Goal: Task Accomplishment & Management: Manage account settings

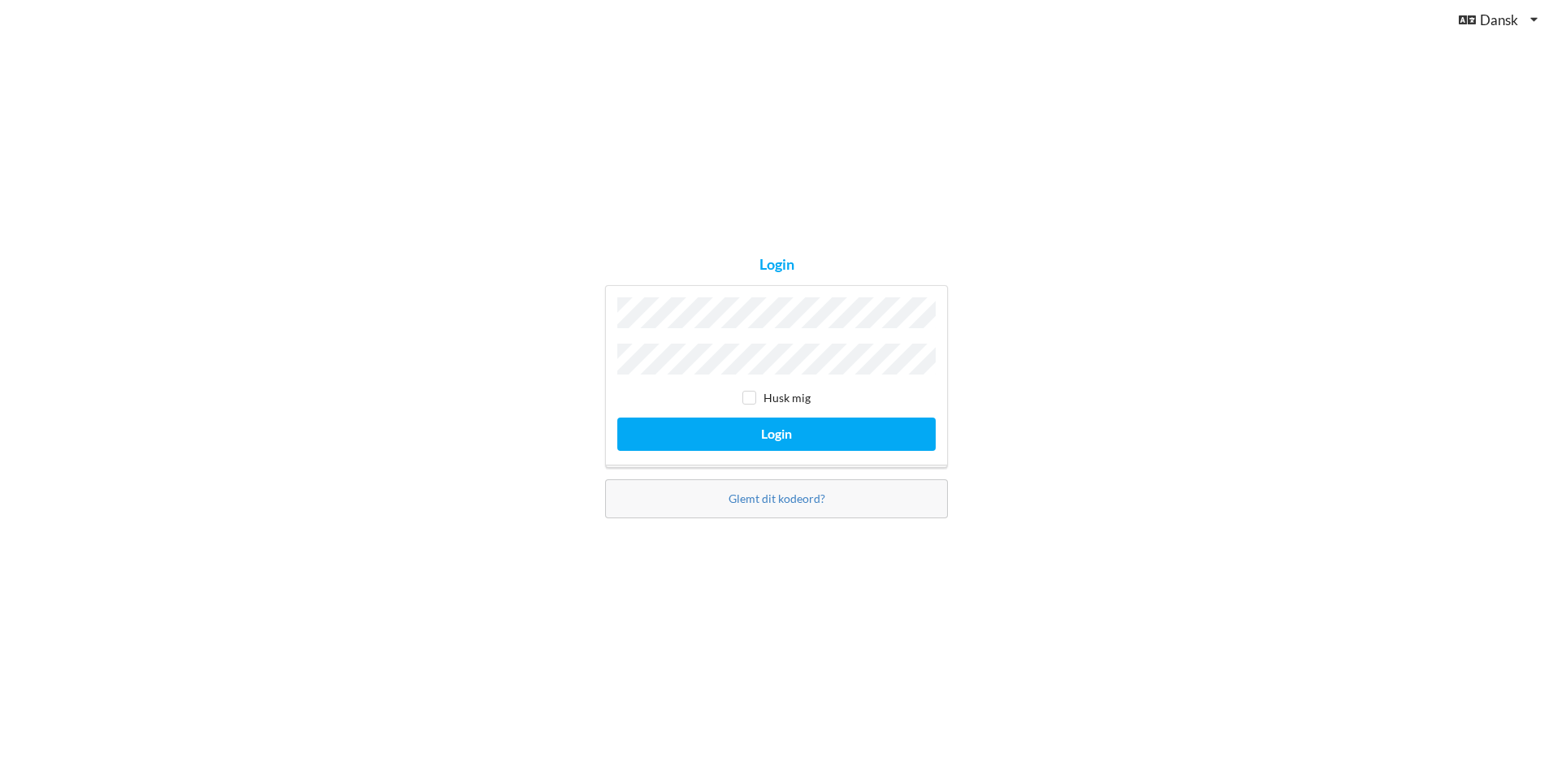
click at [669, 335] on div "Husk mig Login" at bounding box center [776, 376] width 343 height 183
click at [617, 418] on button "Login" at bounding box center [776, 434] width 318 height 33
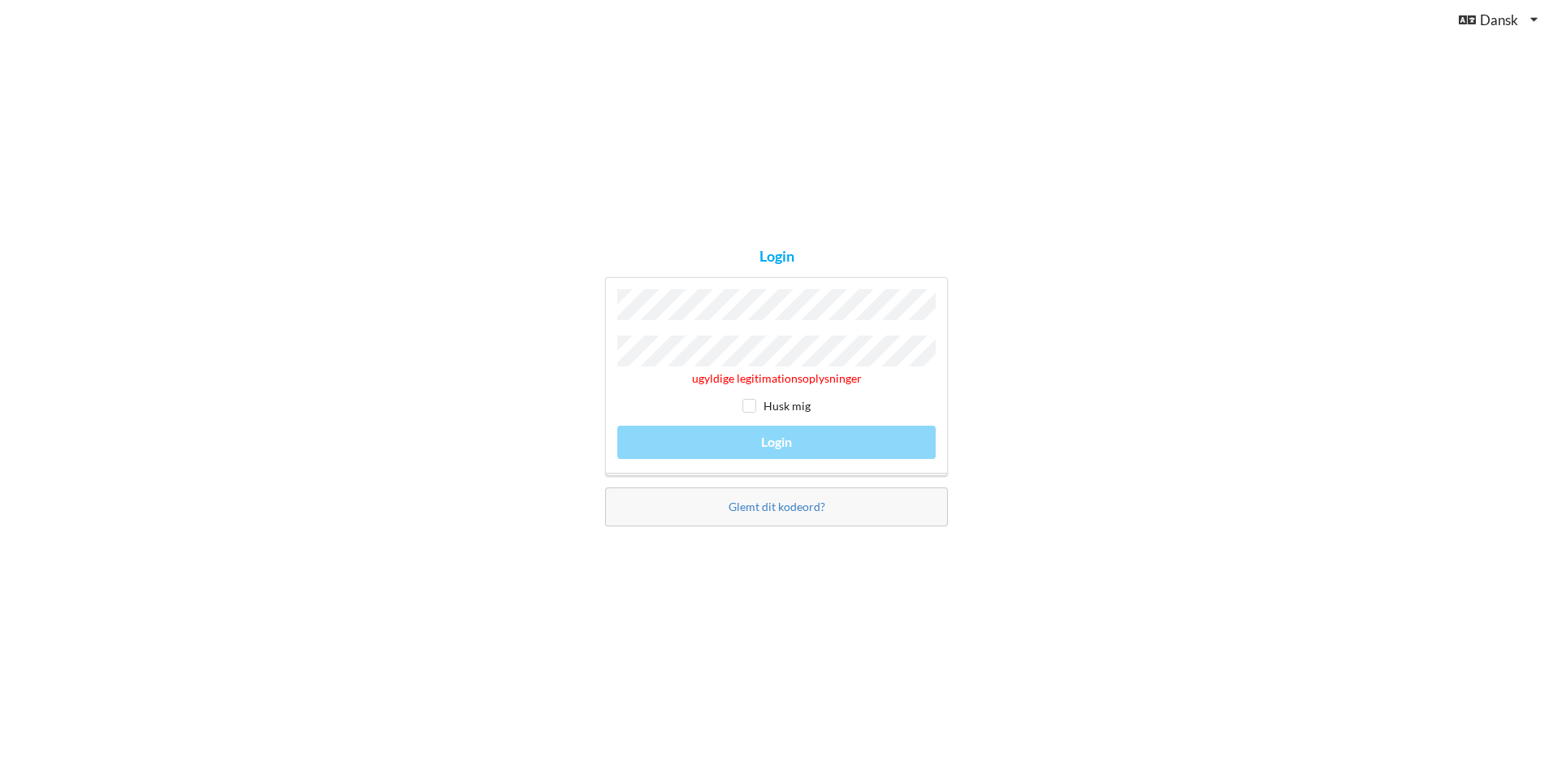
click at [455, 323] on div "Login ugyldige legitimationsoplysninger Husk mig Login Glemt dit kodeord?" at bounding box center [776, 387] width 1553 height 775
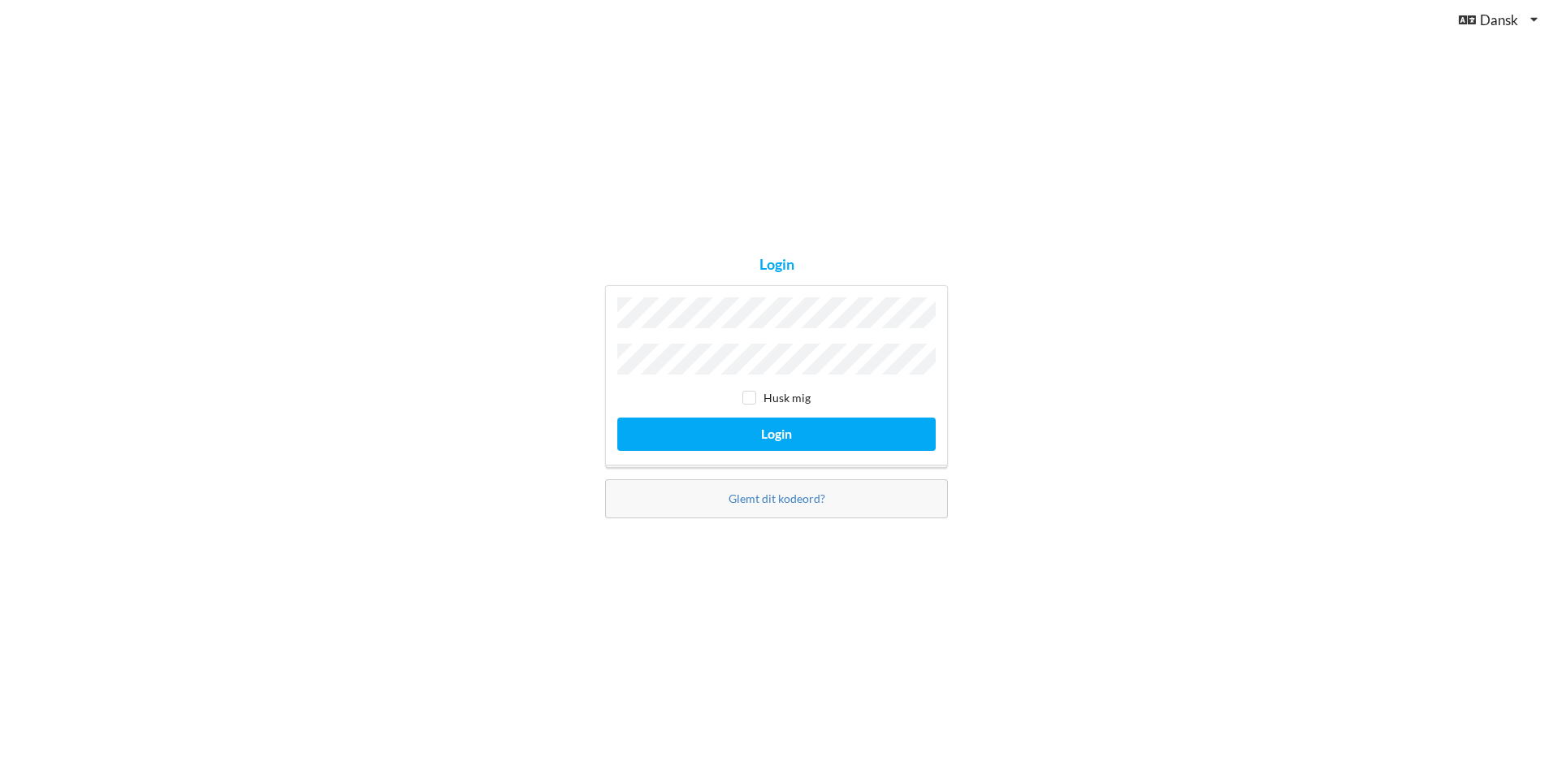
click at [617, 418] on button "Login" at bounding box center [776, 434] width 318 height 33
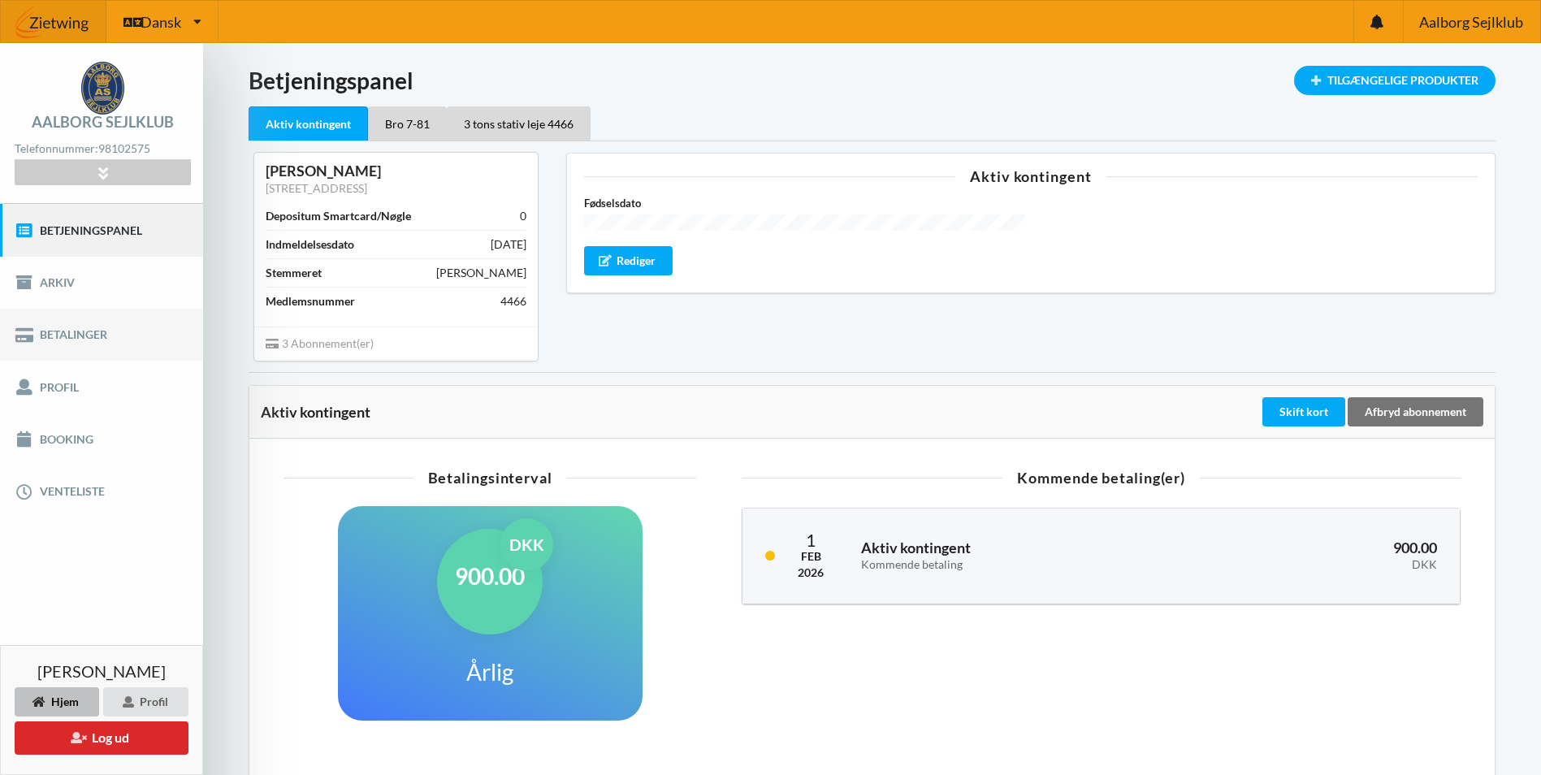
click at [69, 332] on link "Betalinger" at bounding box center [101, 335] width 203 height 52
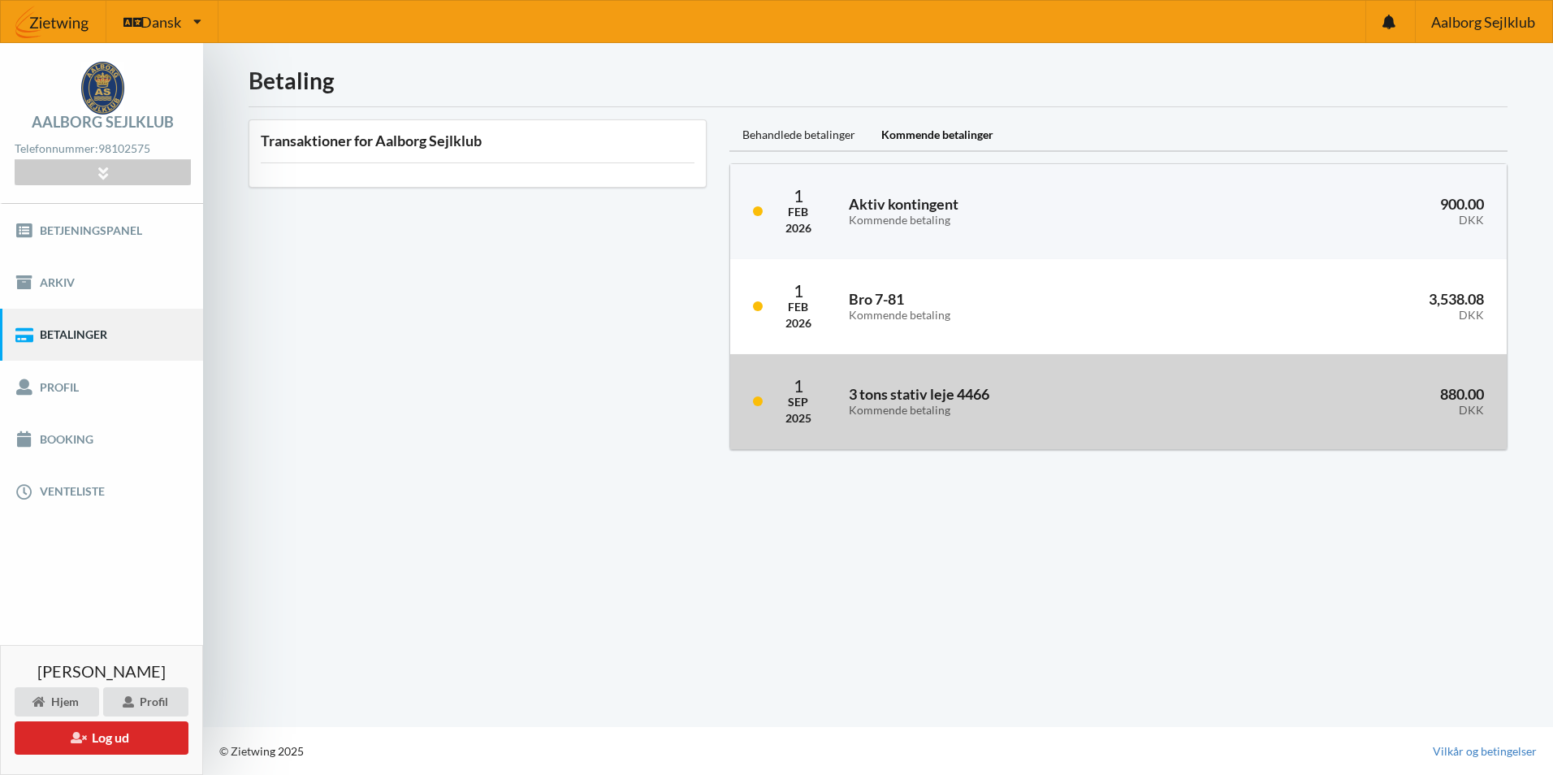
click at [766, 410] on div "Kommende betaling" at bounding box center [1026, 411] width 355 height 14
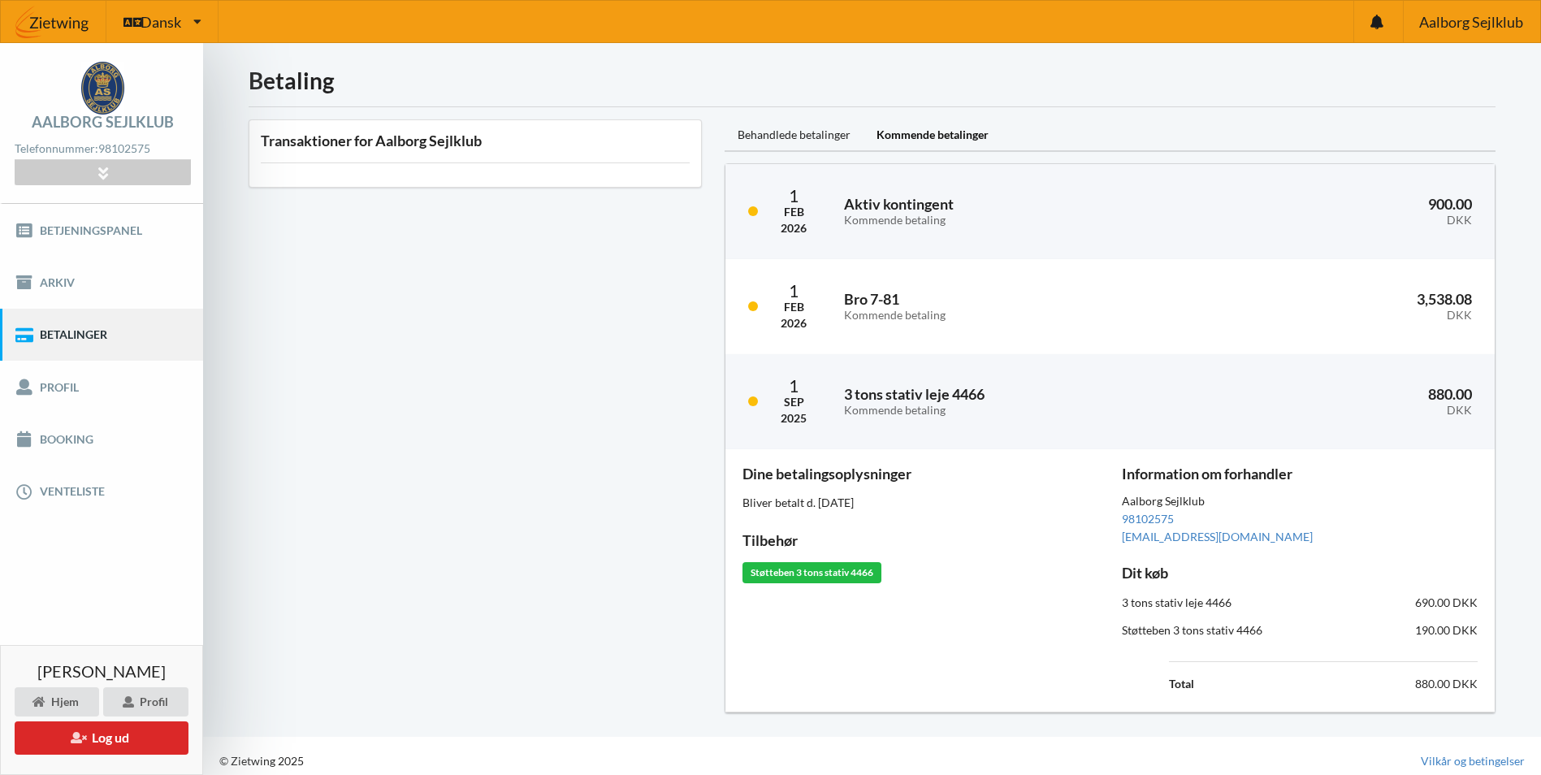
scroll to position [10, 0]
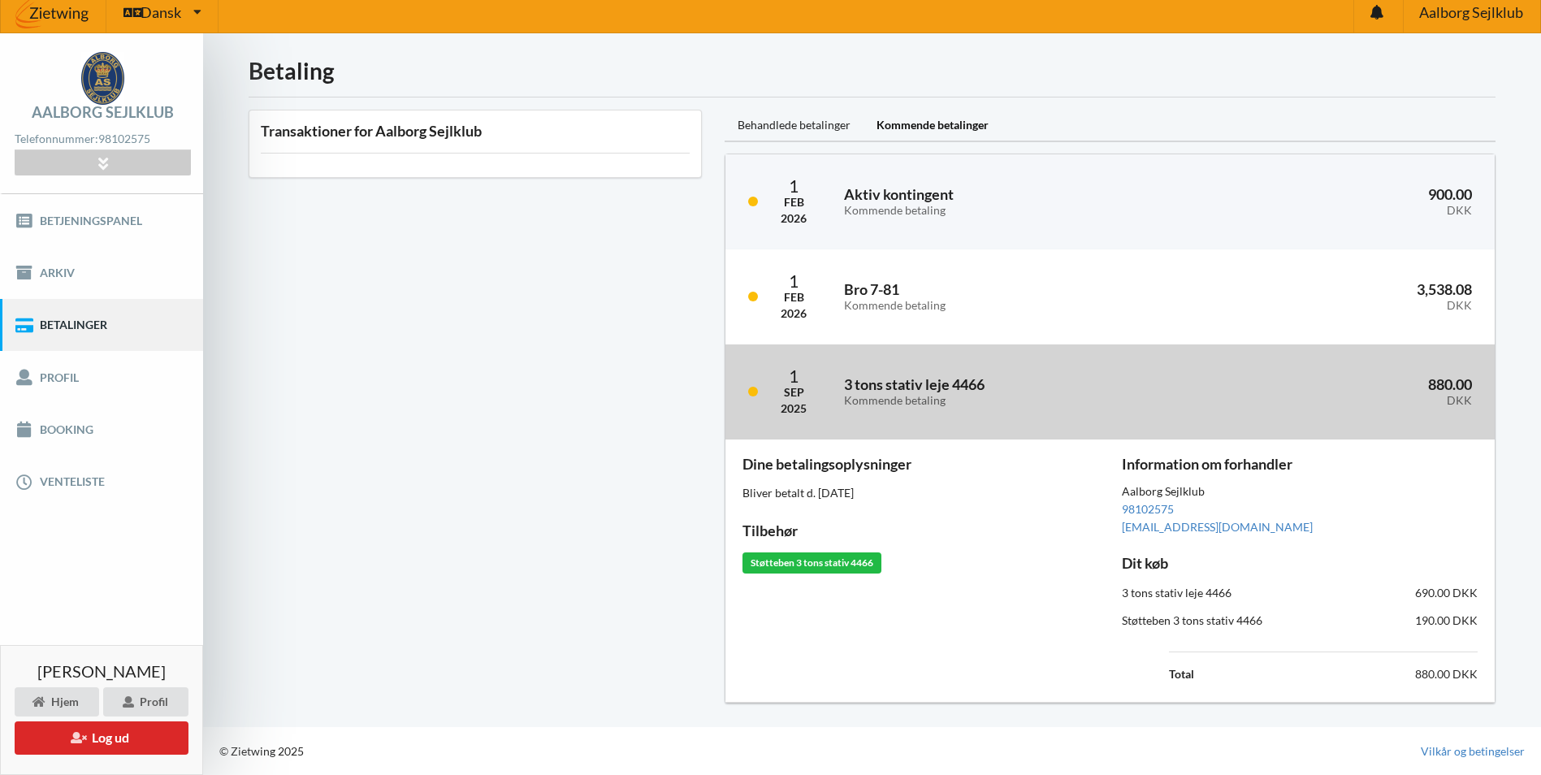
click at [766, 398] on div "DKK" at bounding box center [1345, 401] width 254 height 14
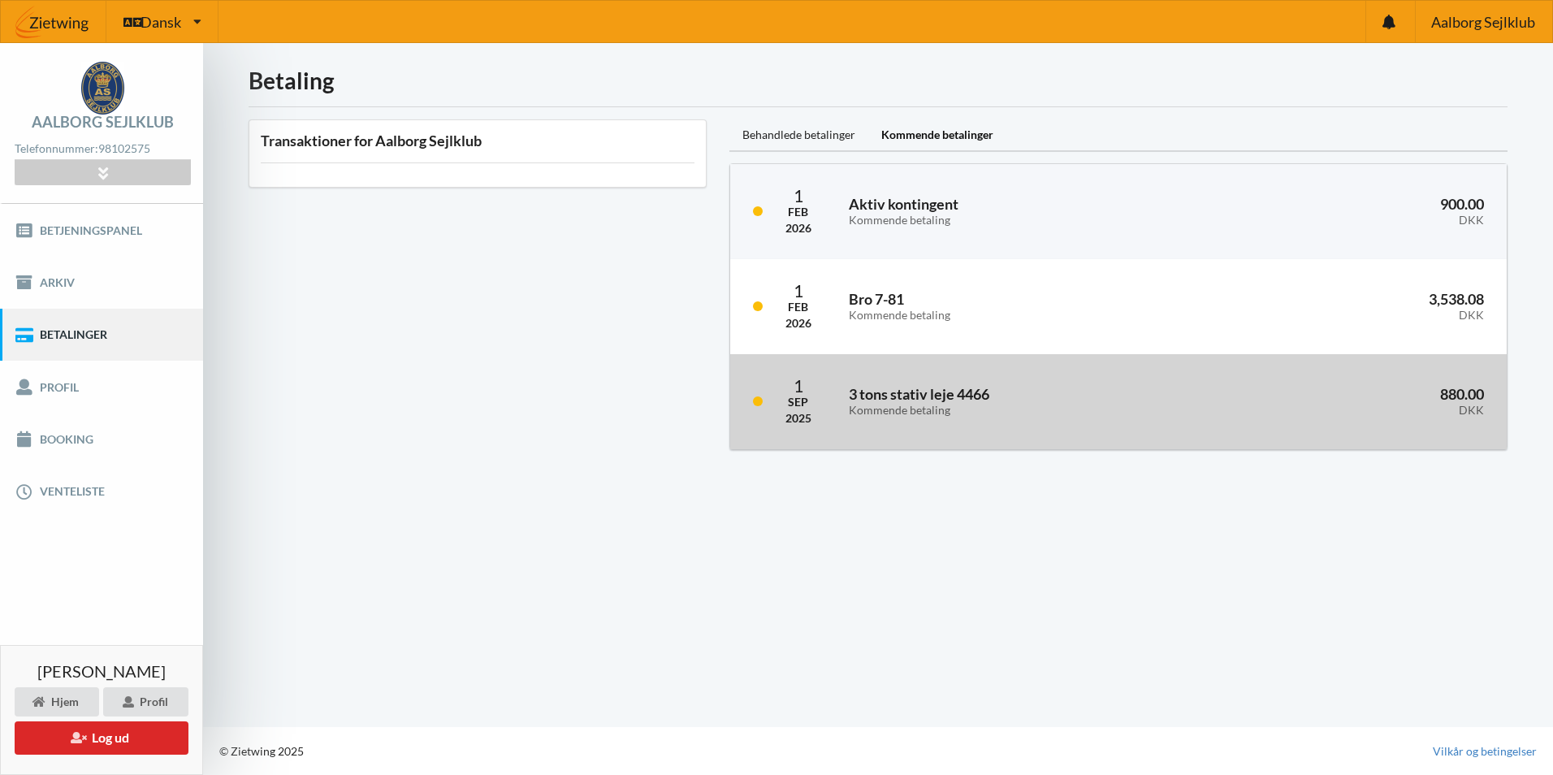
click at [766, 401] on h3 "880.00 DKK" at bounding box center [1355, 401] width 258 height 32
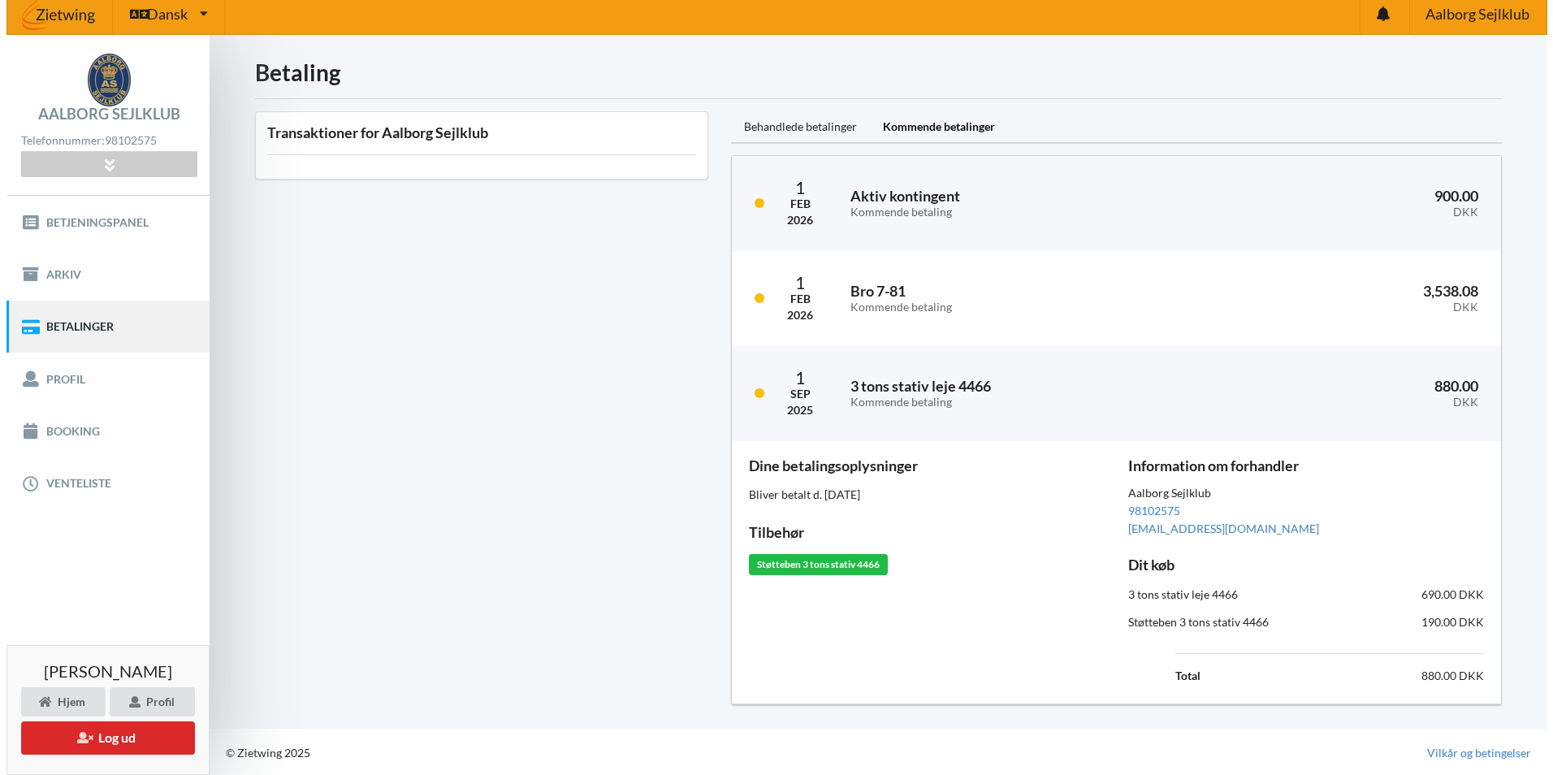
scroll to position [10, 0]
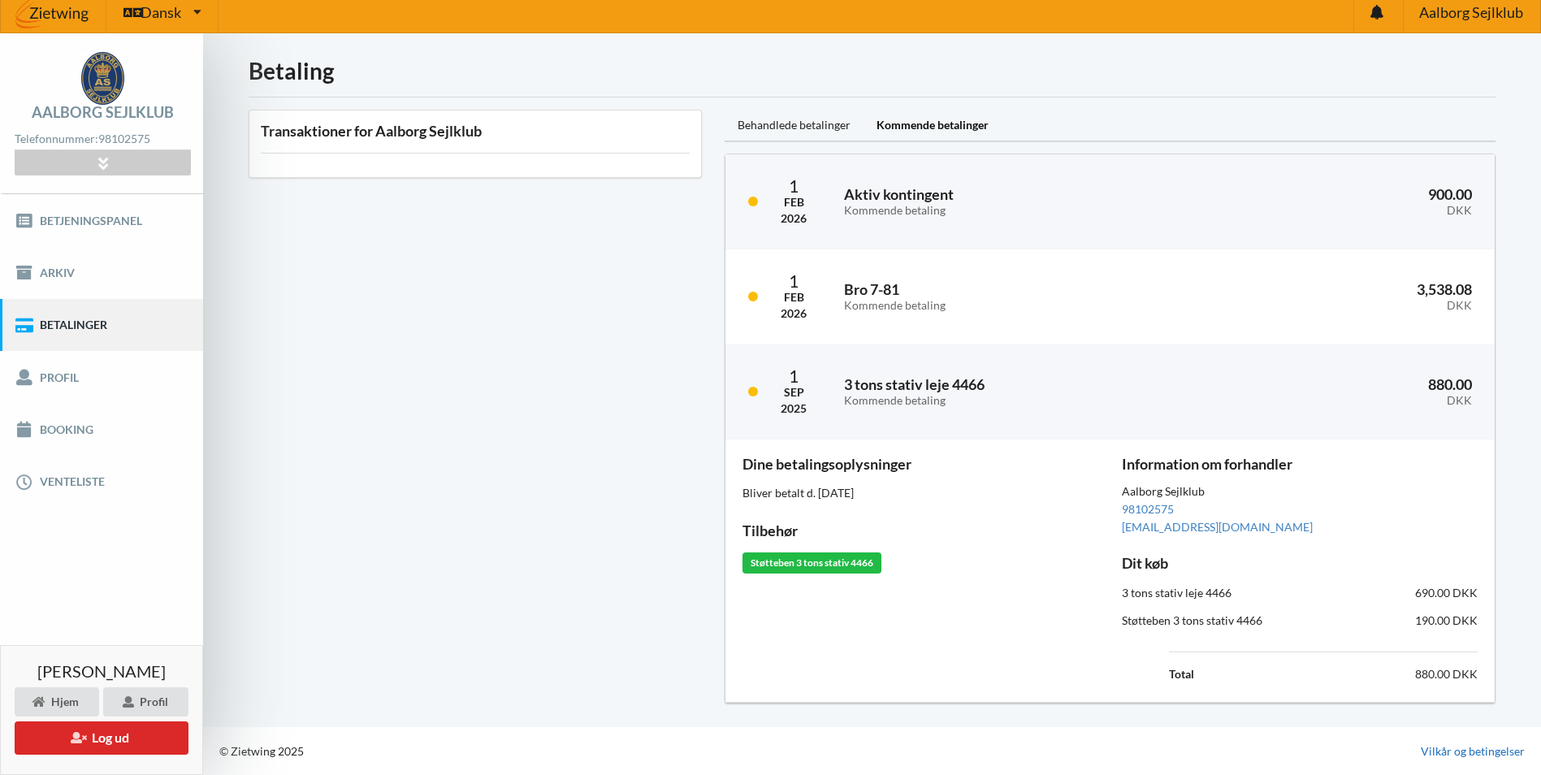
click at [766, 746] on link "Vilkår og betingelser" at bounding box center [1473, 751] width 104 height 16
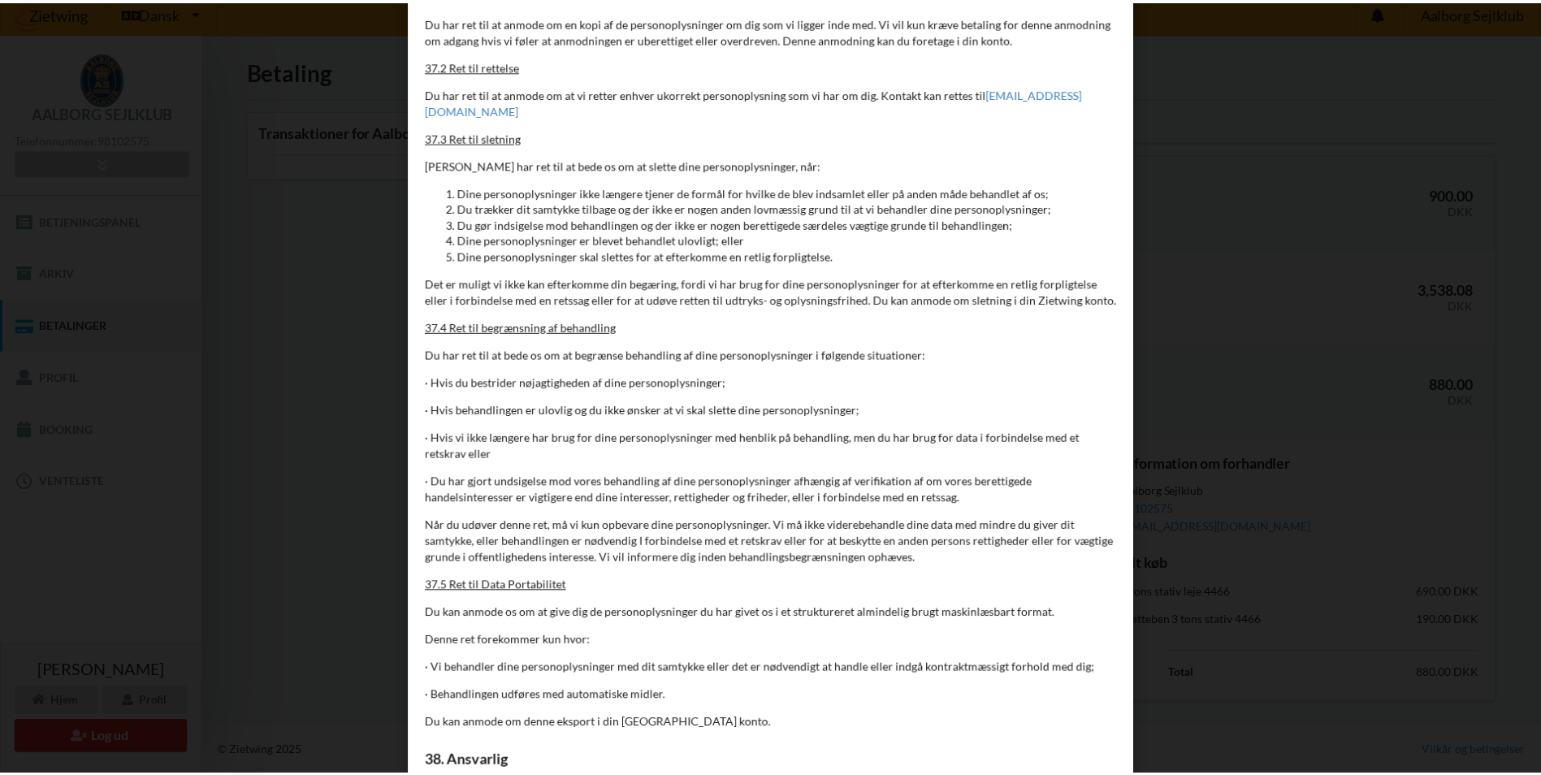
scroll to position [14320, 0]
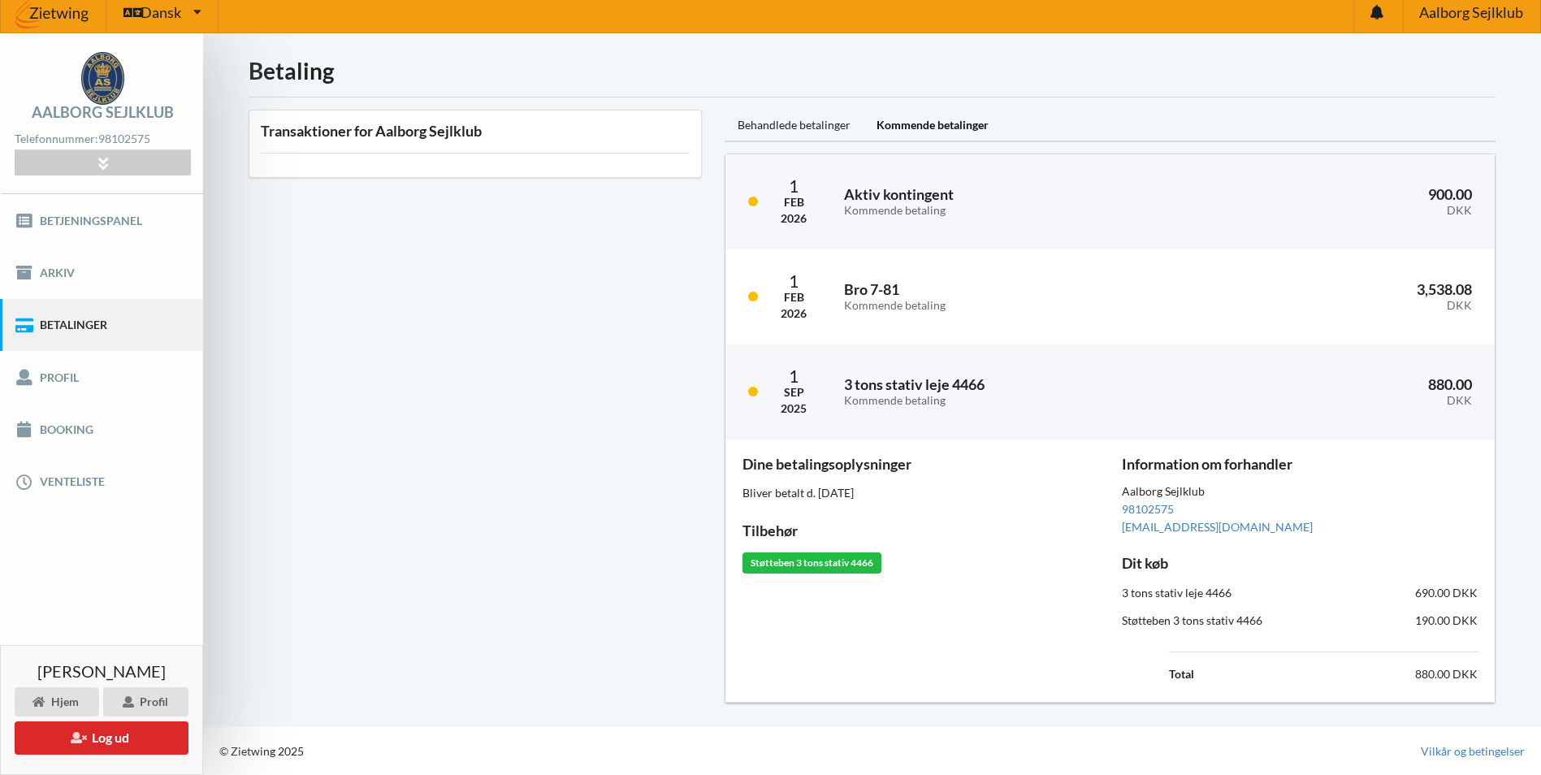
scroll to position [10, 0]
click at [766, 566] on div "Støtteben 3 tons stativ 4466" at bounding box center [812, 562] width 139 height 21
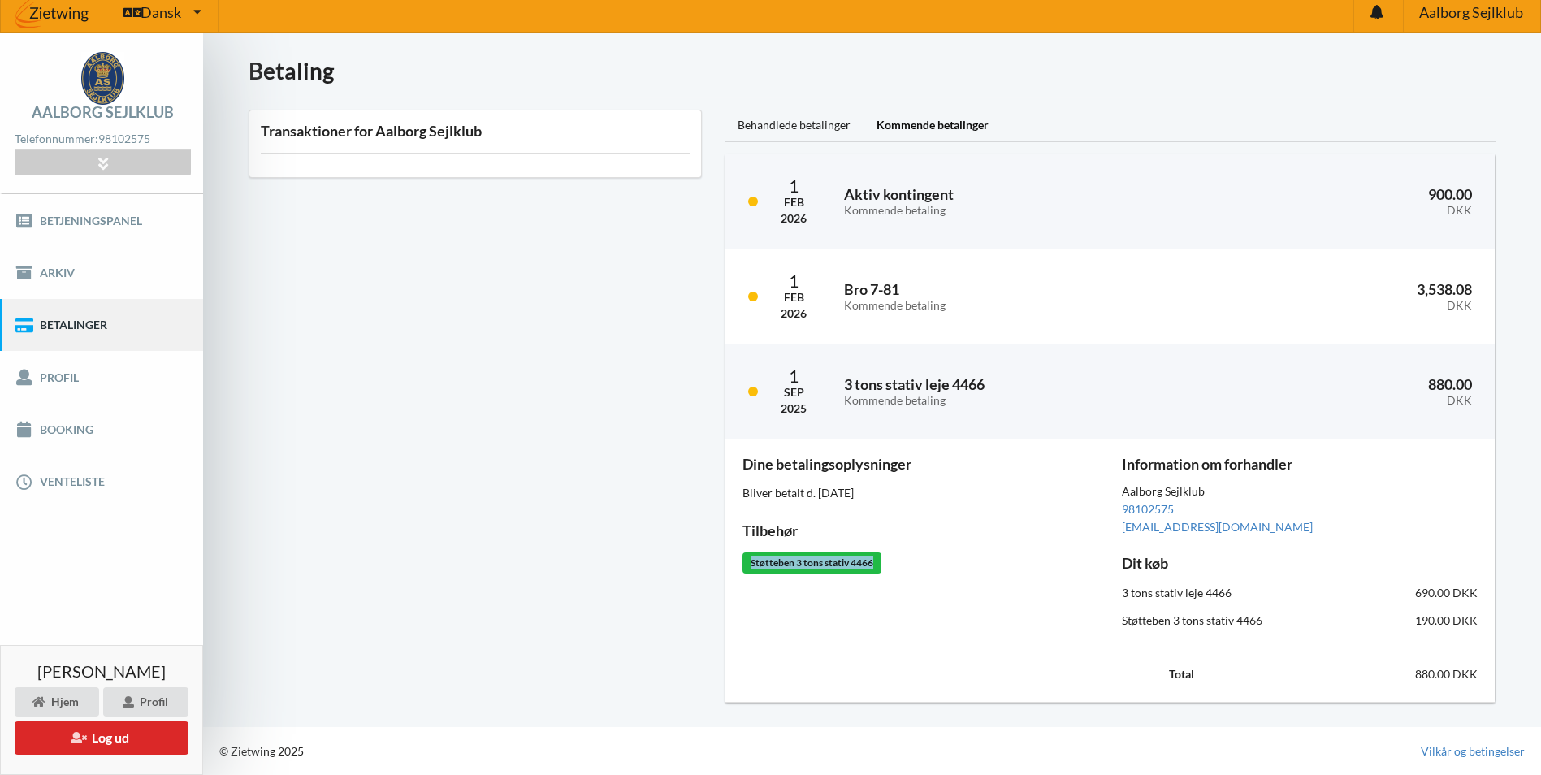
drag, startPoint x: 786, startPoint y: 566, endPoint x: 982, endPoint y: 544, distance: 197.8
click at [766, 544] on div "Dine betalingsoplysninger Bliver betalt d. 1. sep, 2025 Tilbehør Støtteben 3 to…" at bounding box center [920, 570] width 379 height 251
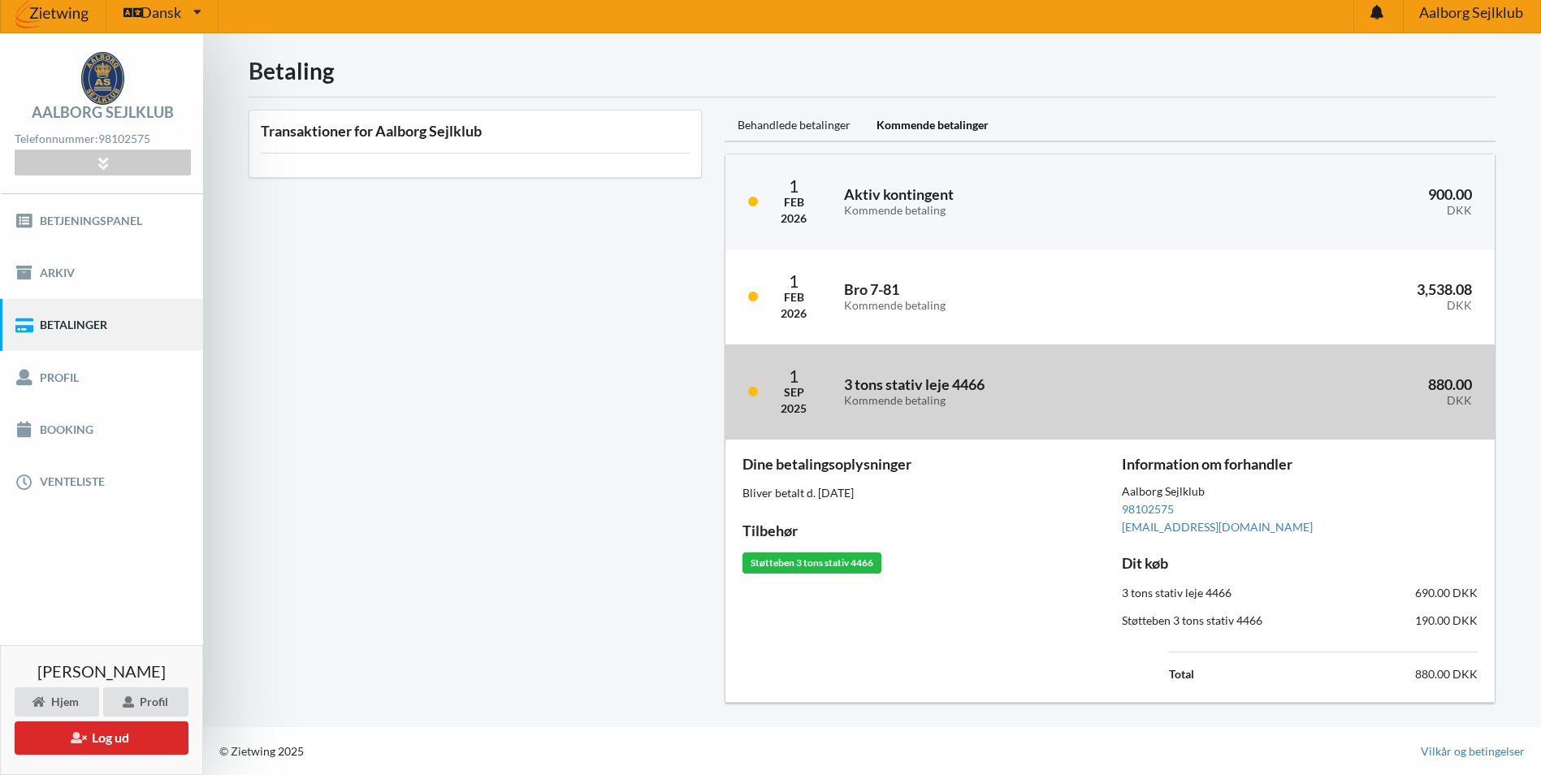
click at [766, 401] on div "DKK" at bounding box center [1345, 401] width 254 height 14
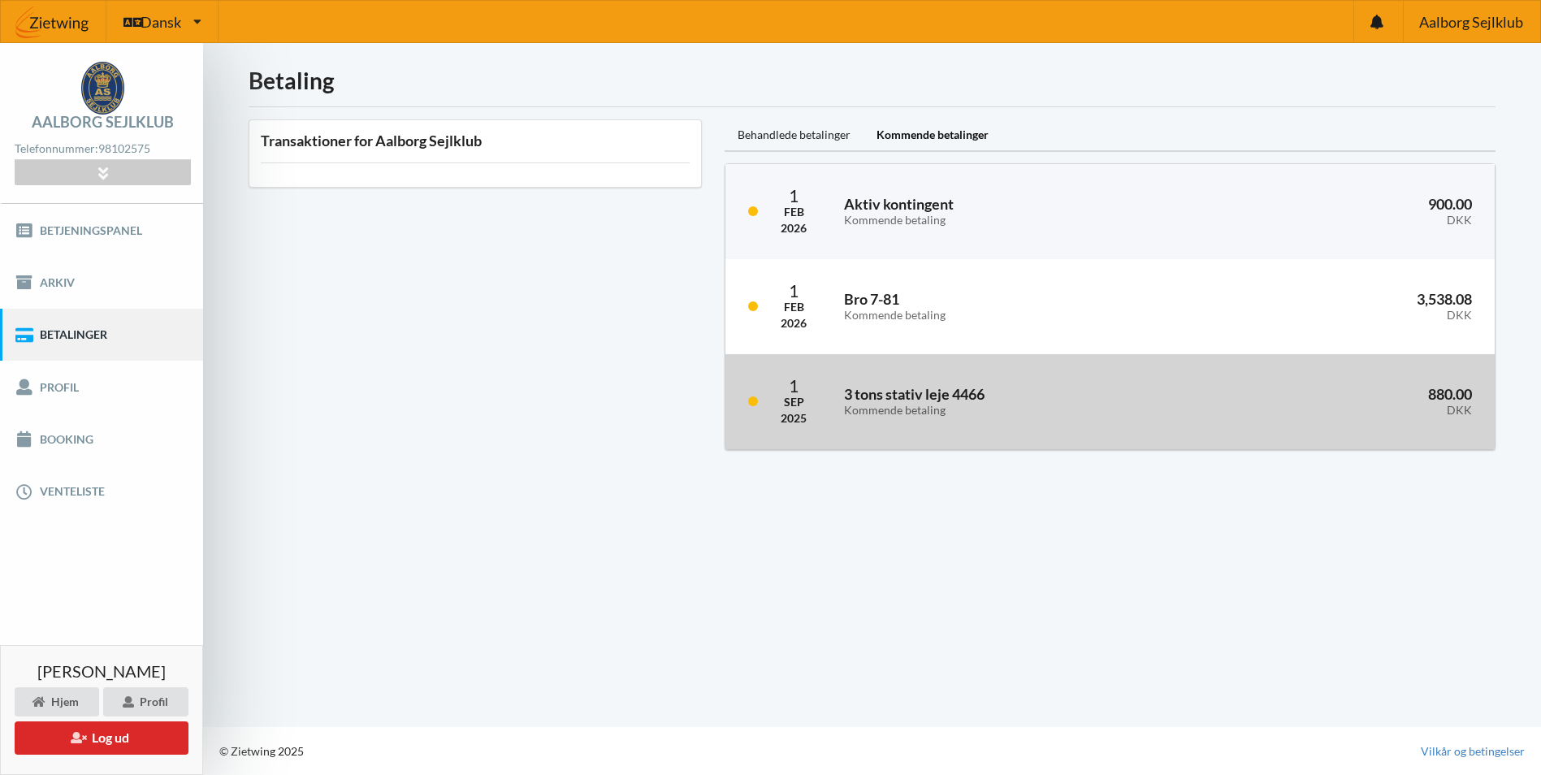
scroll to position [0, 0]
click at [766, 414] on div "DKK" at bounding box center [1355, 411] width 258 height 14
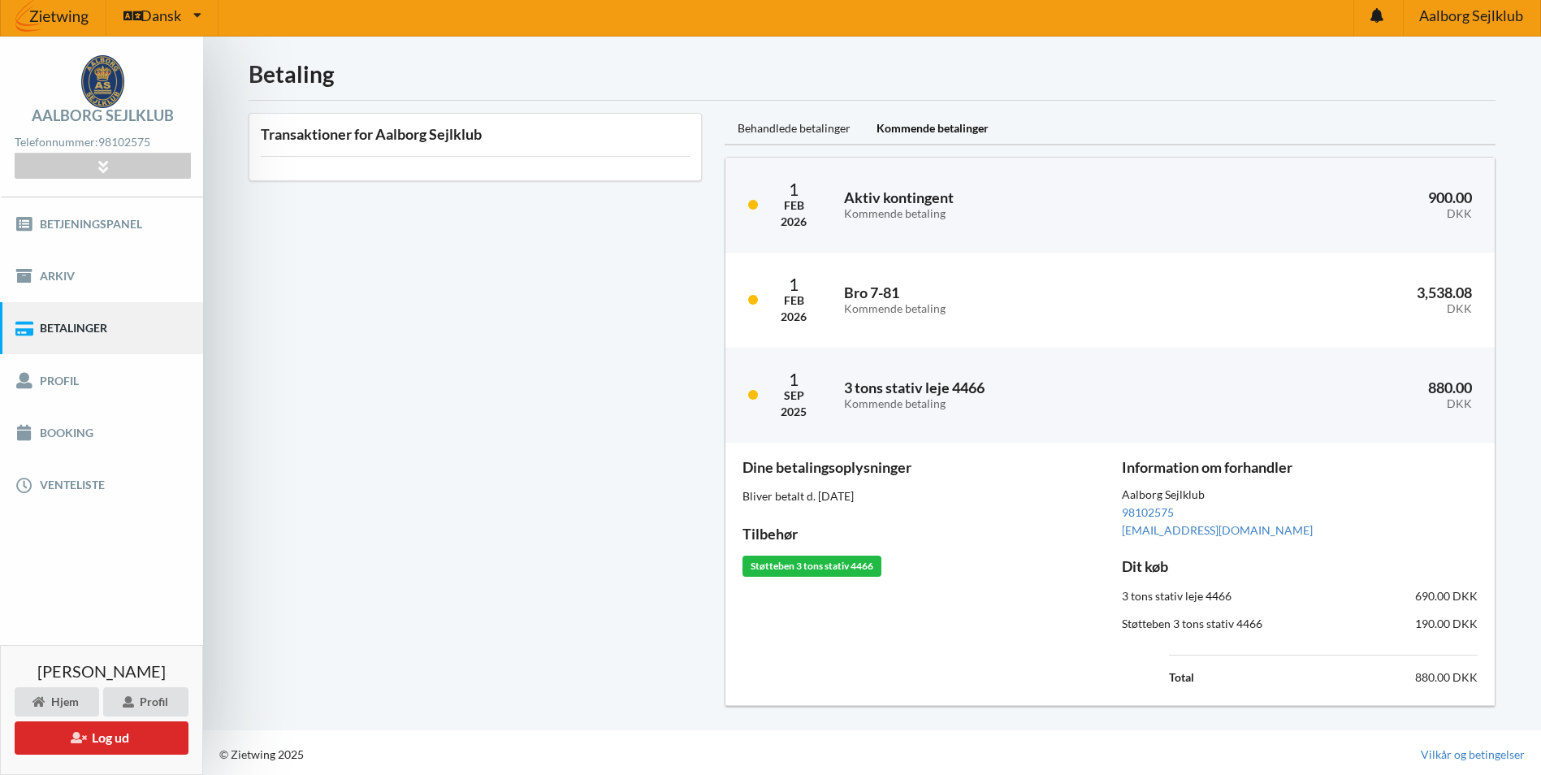
scroll to position [10, 0]
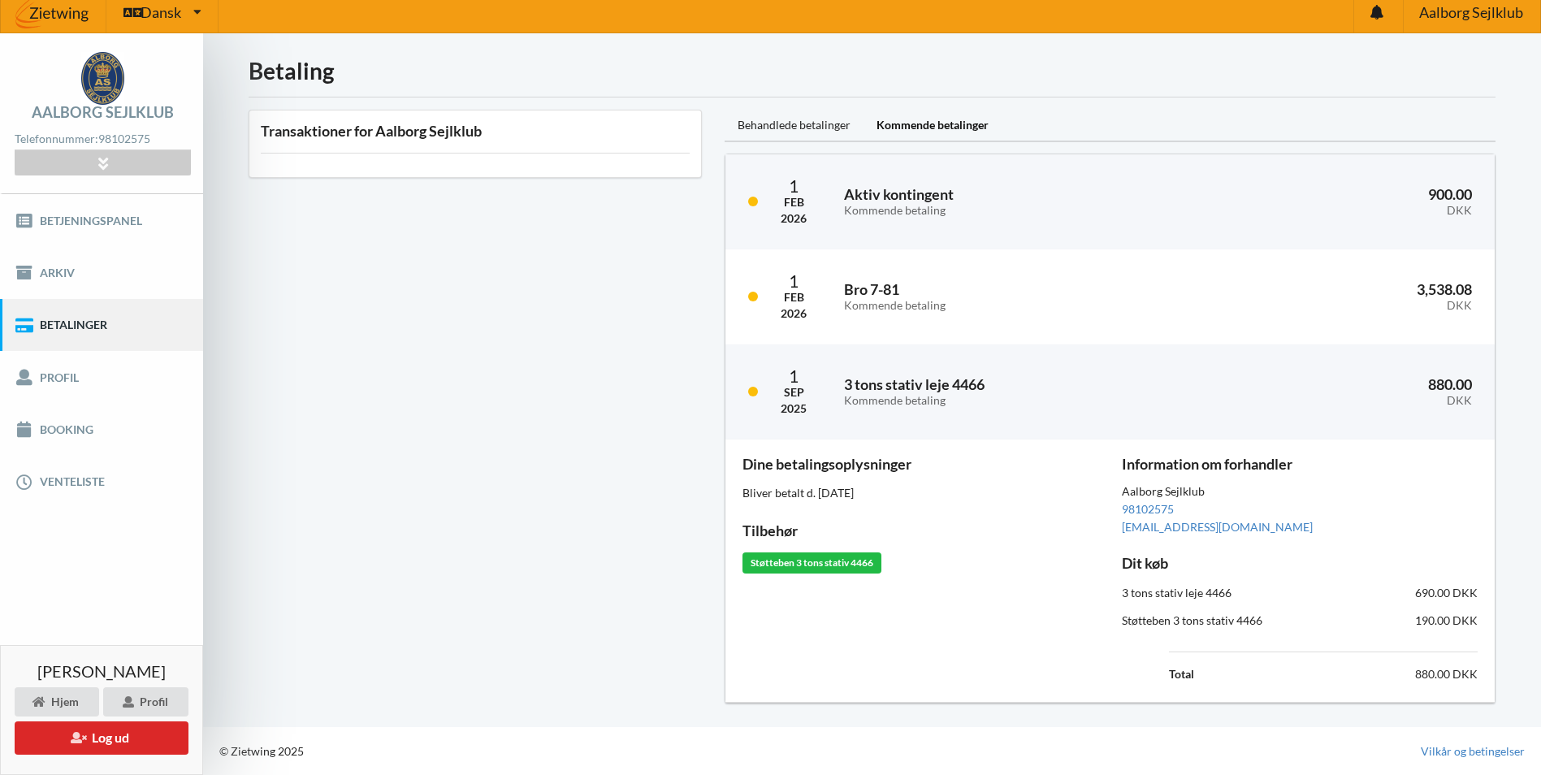
click at [766, 569] on div "Støtteben 3 tons stativ 4466" at bounding box center [812, 562] width 139 height 21
drag, startPoint x: 796, startPoint y: 569, endPoint x: 1066, endPoint y: 564, distance: 269.8
click at [766, 564] on div "Støtteben 3 tons stativ 4466" at bounding box center [921, 562] width 356 height 21
click at [766, 599] on div "3 tons stativ leje 4466" at bounding box center [1205, 593] width 189 height 39
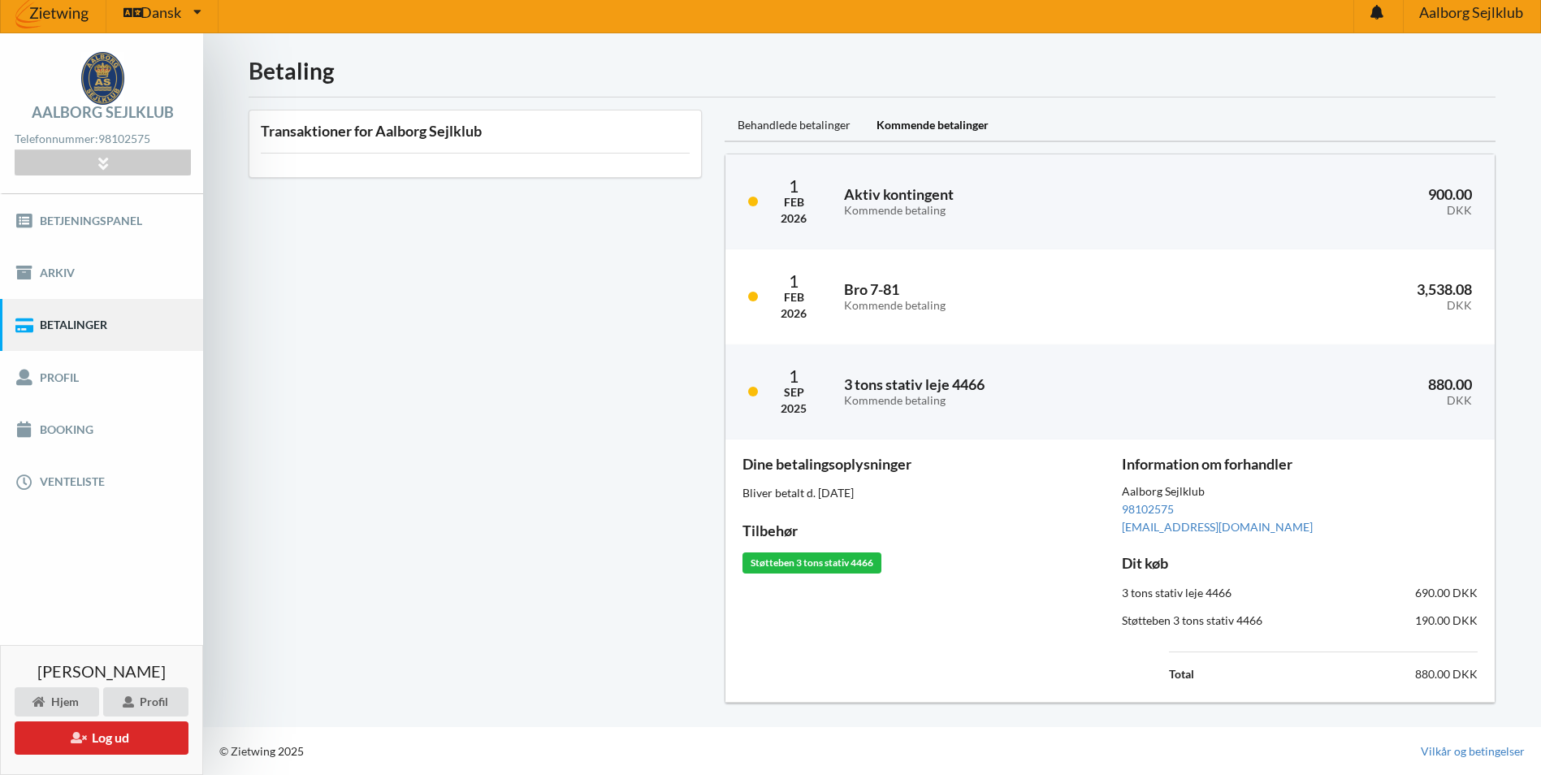
click at [766, 599] on div "3 tons stativ leje 4466" at bounding box center [1205, 593] width 189 height 39
drag, startPoint x: 1182, startPoint y: 599, endPoint x: 950, endPoint y: 627, distance: 234.1
click at [766, 627] on div "Dine betalingsoplysninger Bliver betalt d. 1. sep, 2025 Tilbehør Støtteben 3 to…" at bounding box center [920, 570] width 379 height 251
click at [766, 622] on div "Støtteben 3 tons stativ 4466" at bounding box center [1205, 620] width 189 height 39
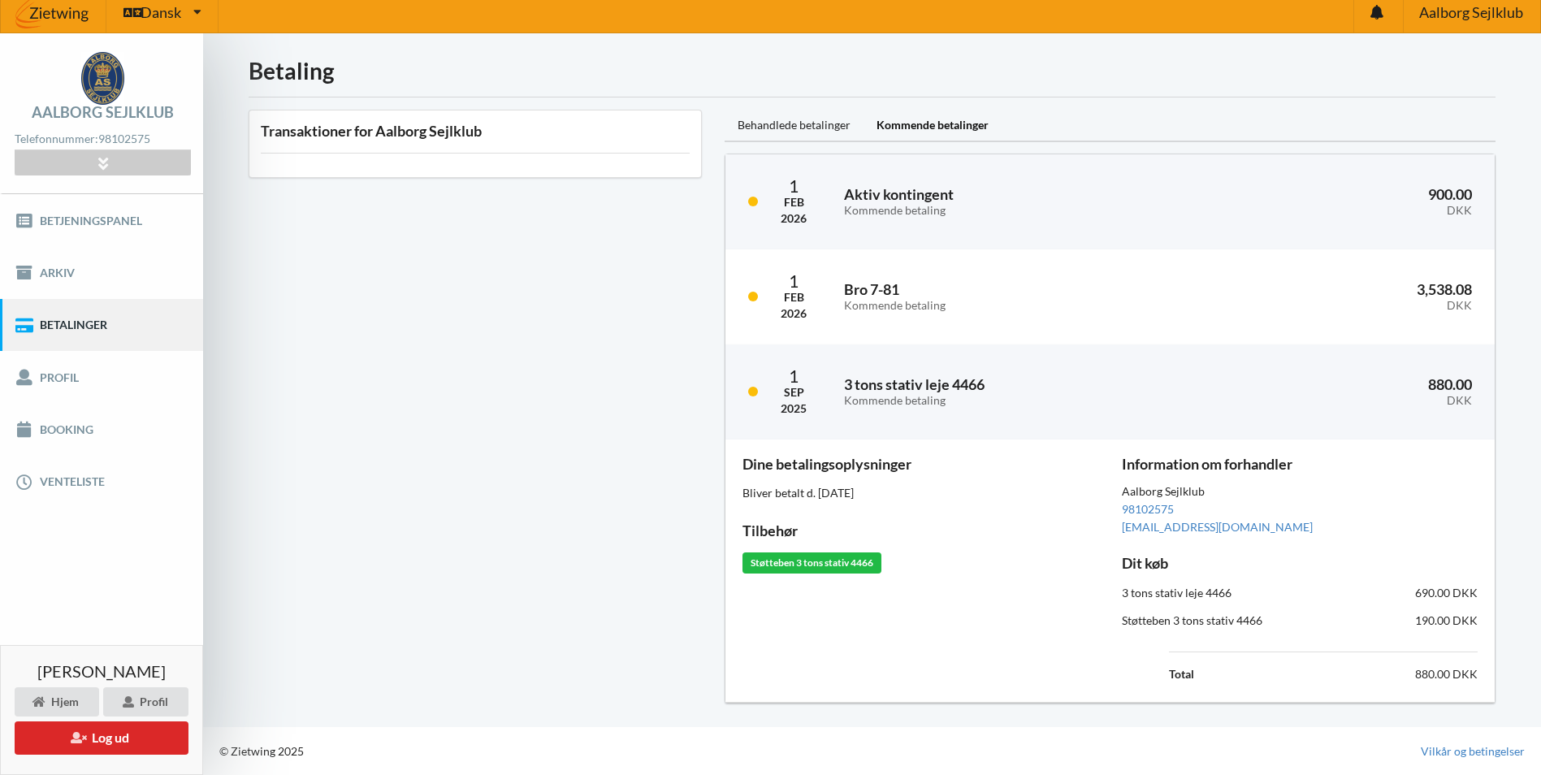
click at [766, 622] on div "Støtteben 3 tons stativ 4466" at bounding box center [1205, 620] width 189 height 39
drag, startPoint x: 1190, startPoint y: 622, endPoint x: 1049, endPoint y: 617, distance: 141.4
click at [766, 617] on div "Dine betalingsoplysninger Bliver betalt d. 1. sep, 2025 Tilbehør Støtteben 3 to…" at bounding box center [920, 570] width 379 height 251
click at [96, 224] on link "Betjeningspanel" at bounding box center [101, 220] width 203 height 52
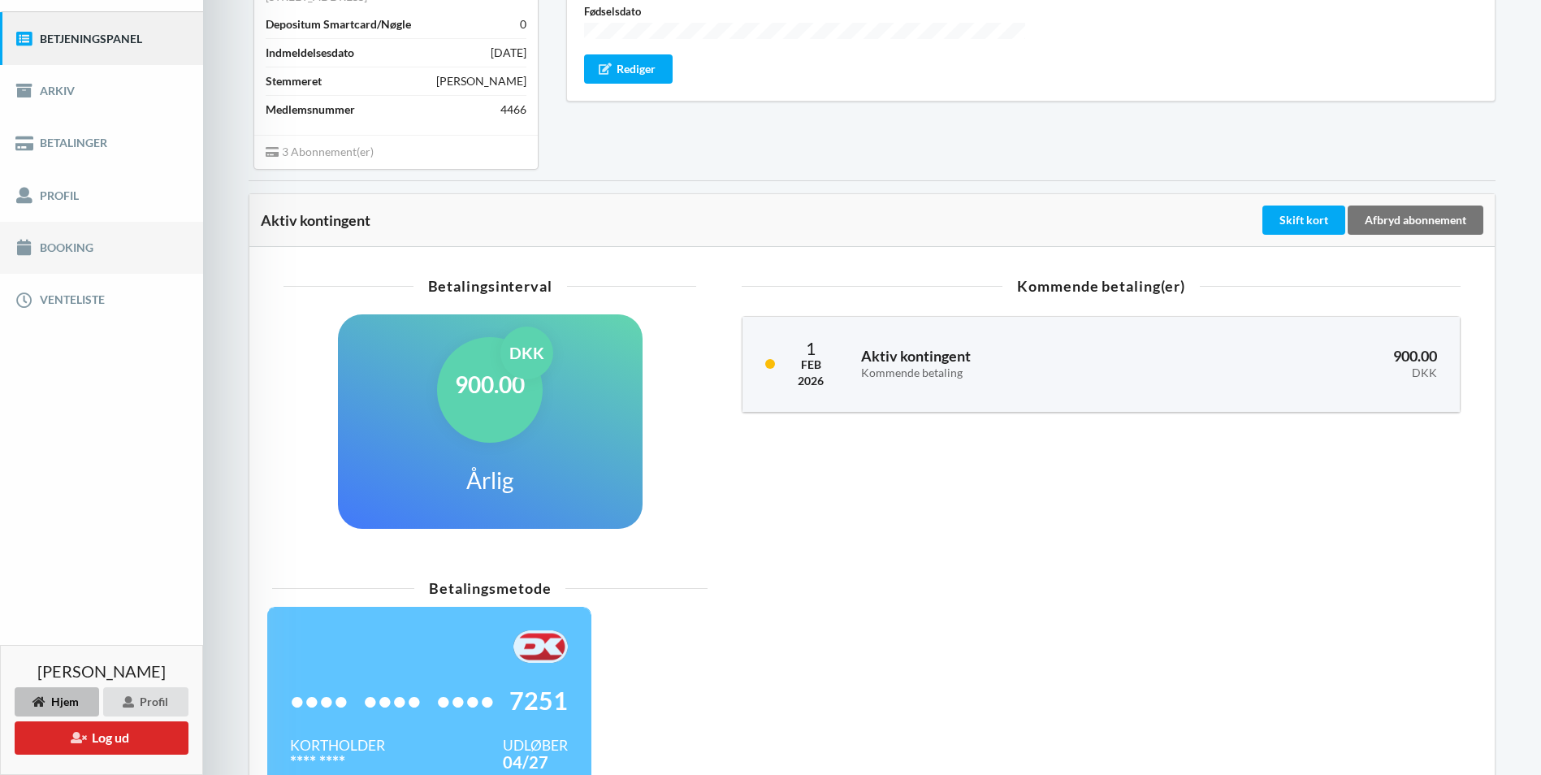
scroll to position [162, 0]
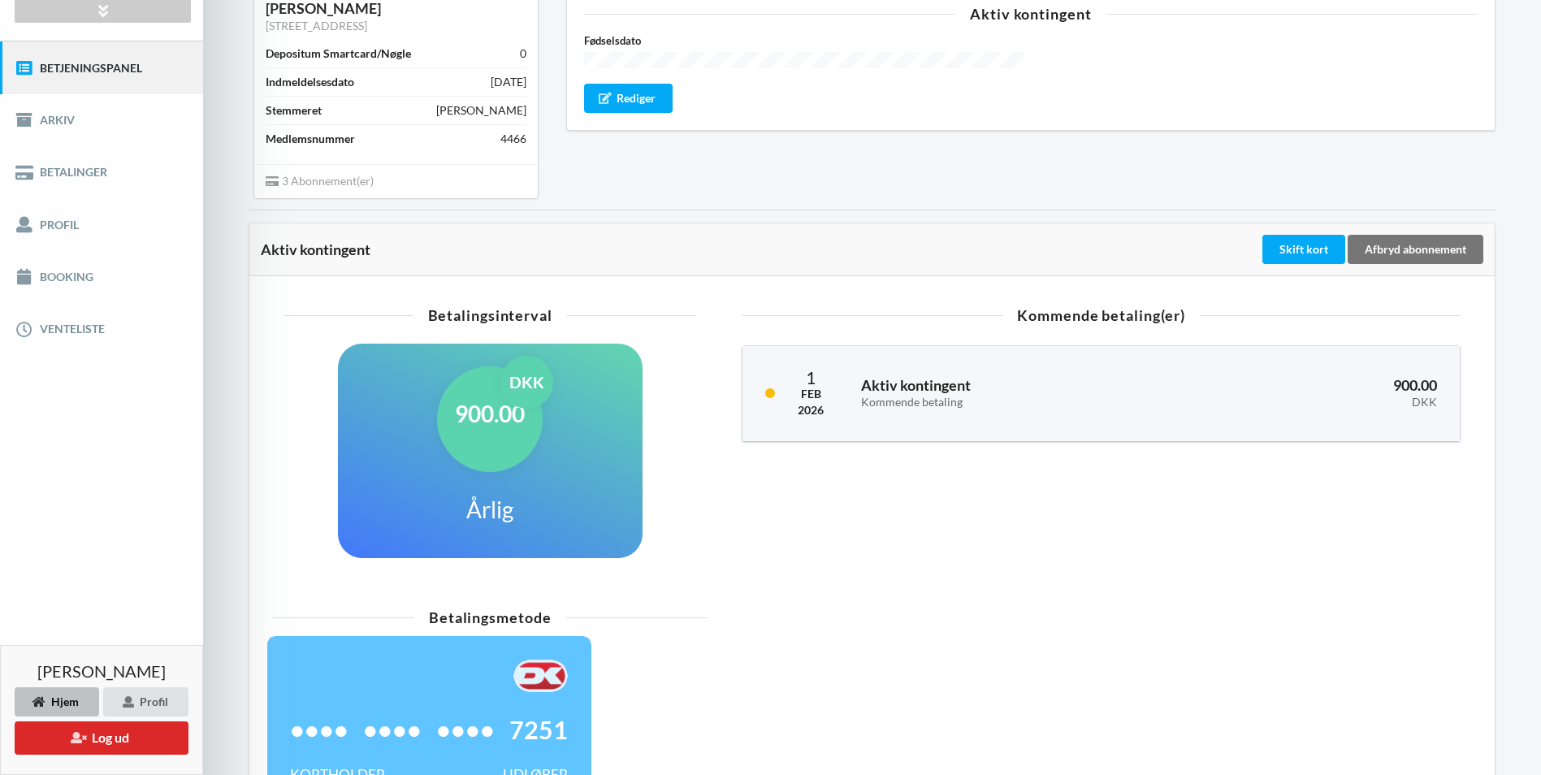
click at [480, 457] on div "900.00 DKK" at bounding box center [490, 419] width 106 height 106
click at [495, 439] on div "900.00 DKK" at bounding box center [490, 419] width 106 height 106
click at [502, 570] on div "Betalingsinterval 900.00 DKK Årlig" at bounding box center [489, 444] width 435 height 291
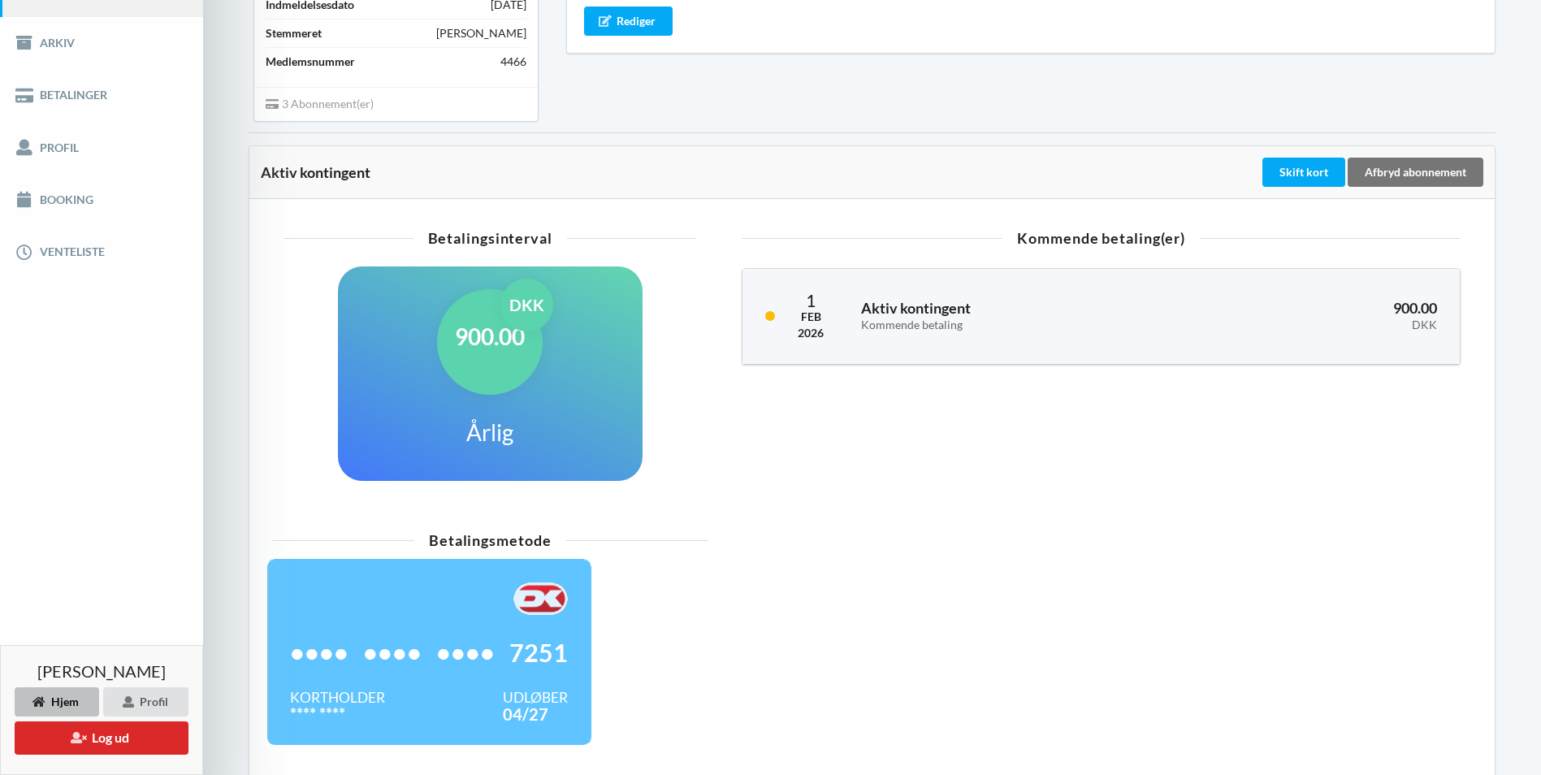
scroll to position [316, 0]
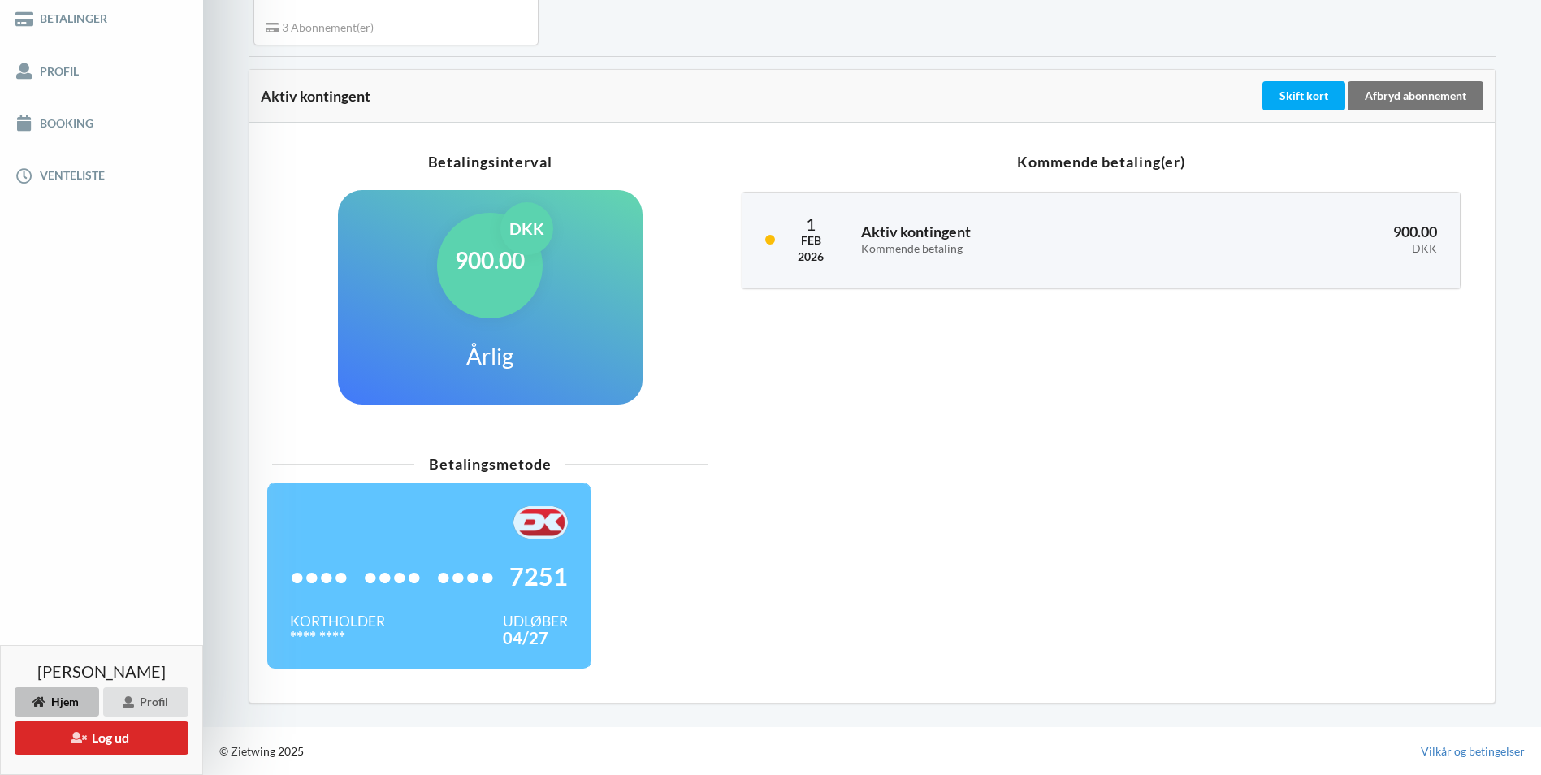
click at [498, 546] on div "•••• •••• •••• 7251" at bounding box center [429, 576] width 278 height 75
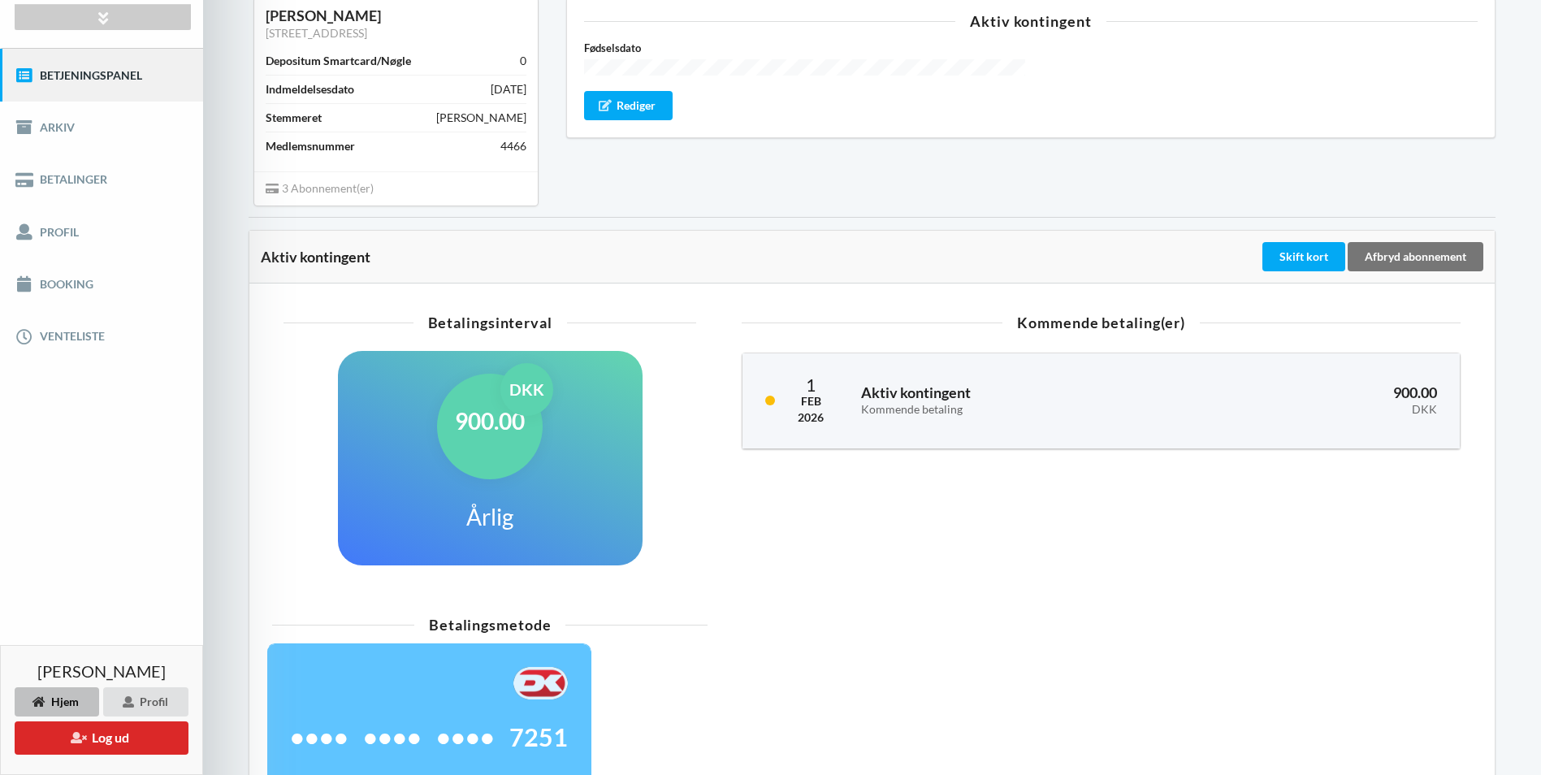
scroll to position [0, 0]
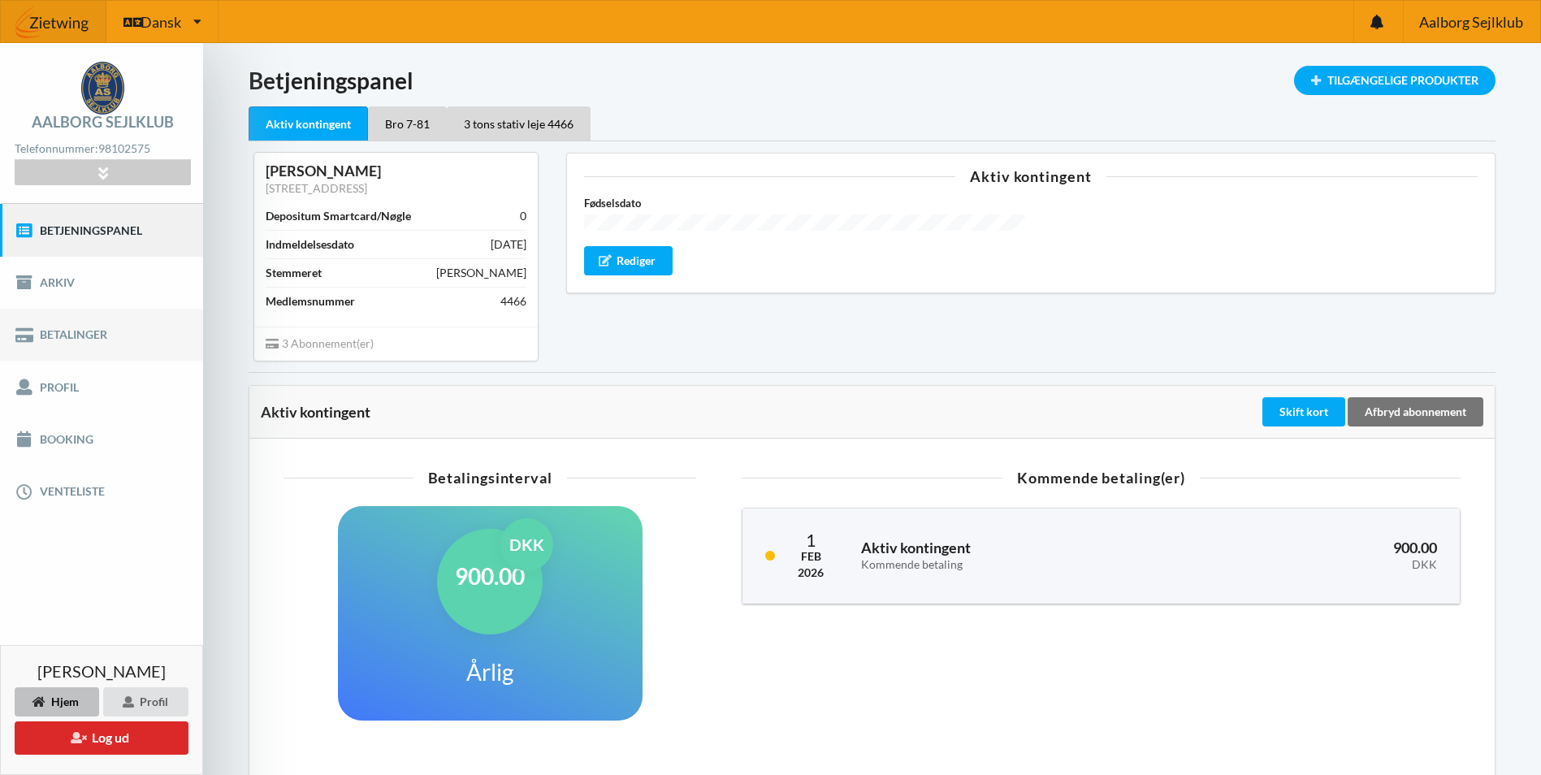
click at [70, 343] on link "Betalinger" at bounding box center [101, 335] width 203 height 52
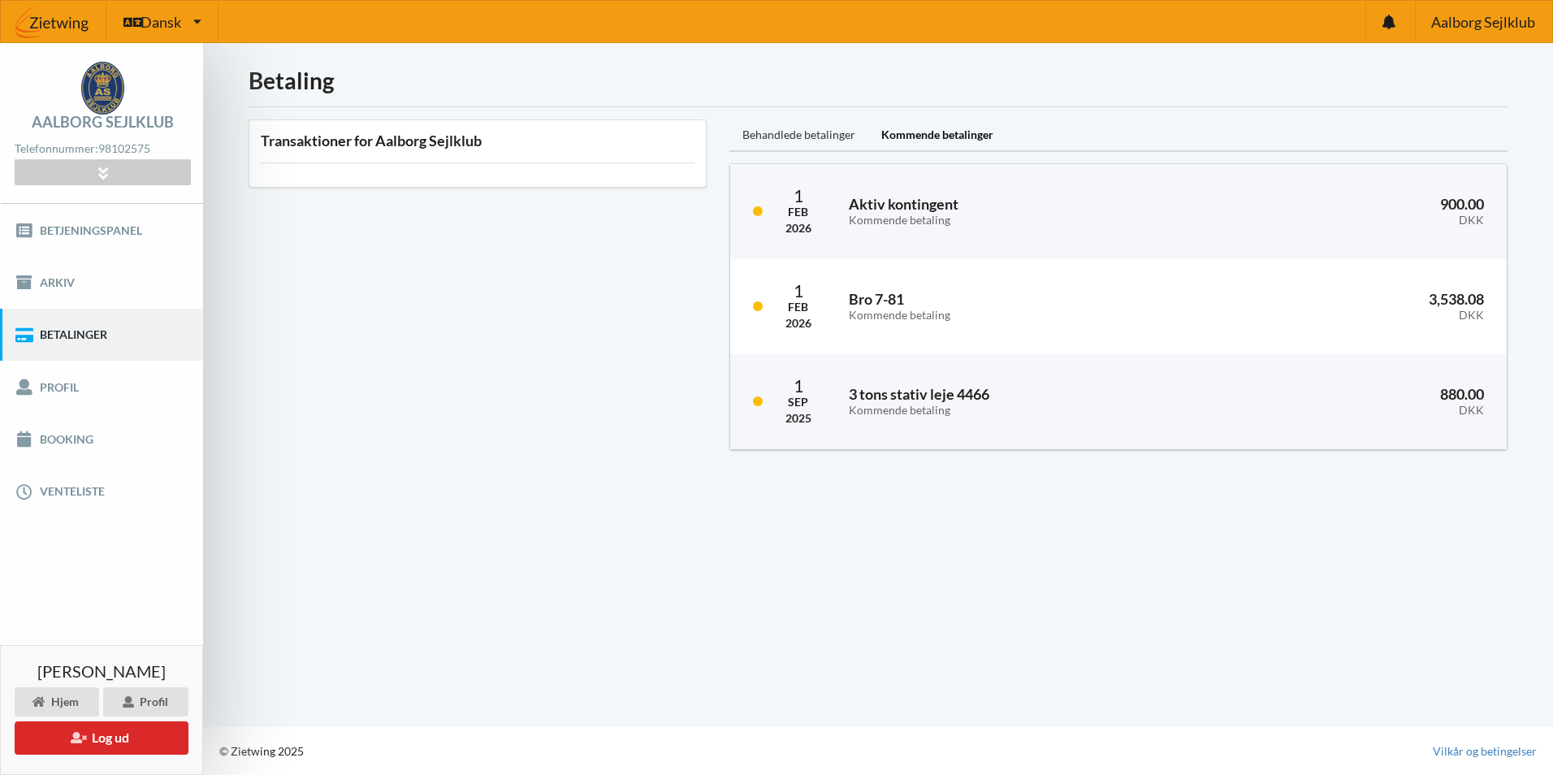
click at [766, 130] on div "Behandlede betalinger" at bounding box center [799, 135] width 139 height 32
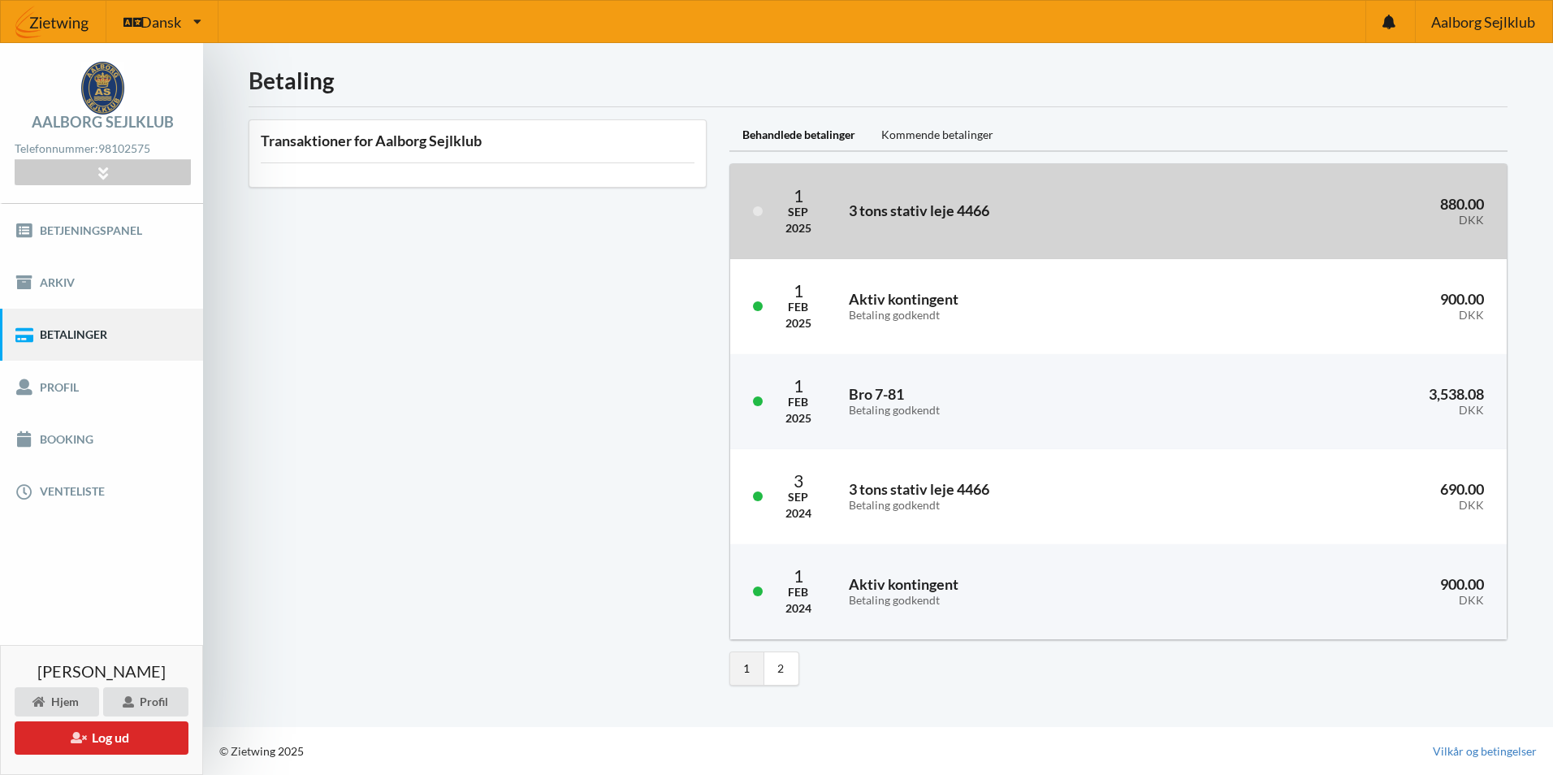
click at [766, 227] on div "3 tons stativ leje 4466" at bounding box center [1027, 213] width 378 height 40
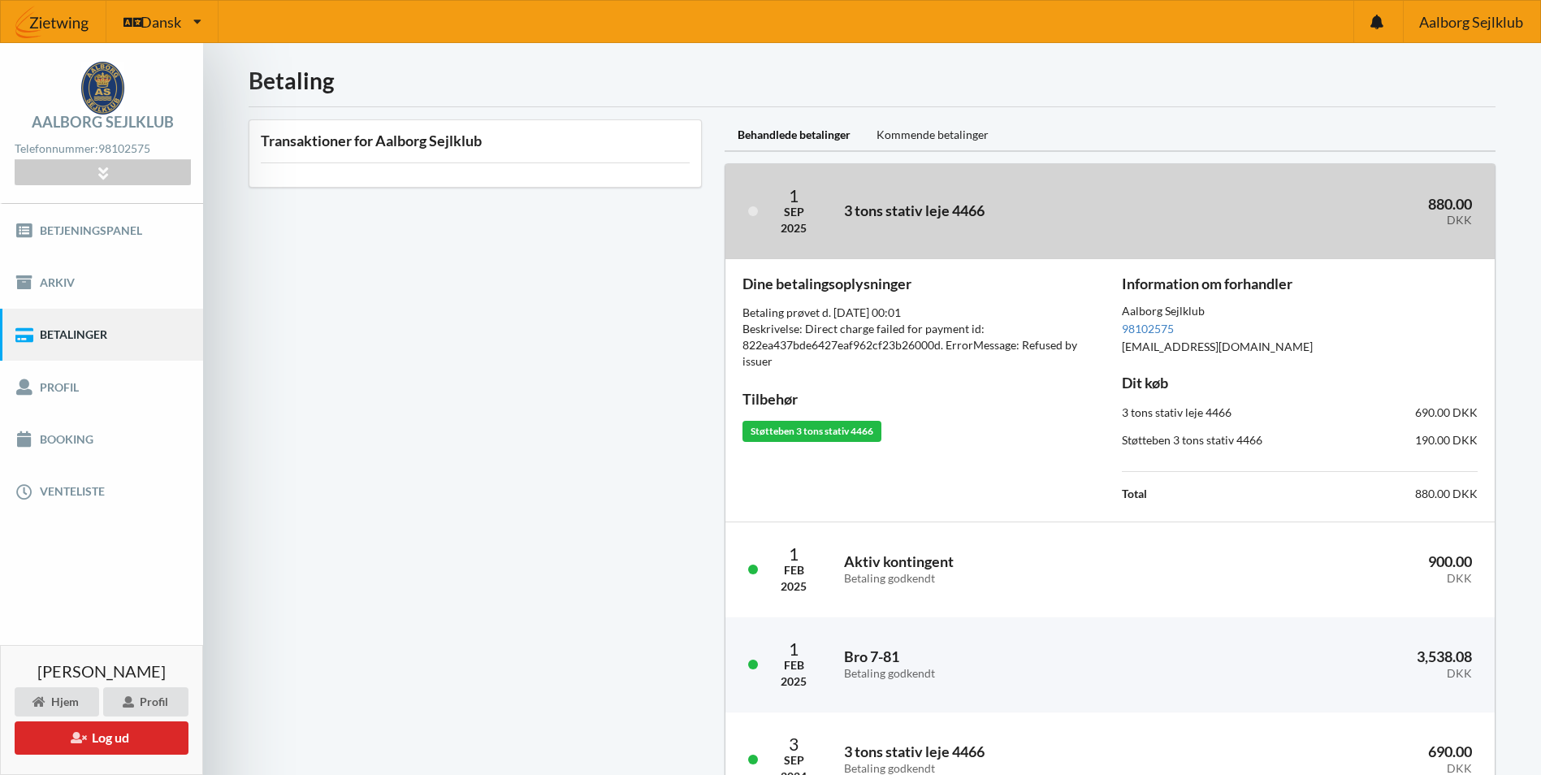
click at [766, 210] on h3 "3 tons stativ leje 4466" at bounding box center [1019, 210] width 351 height 19
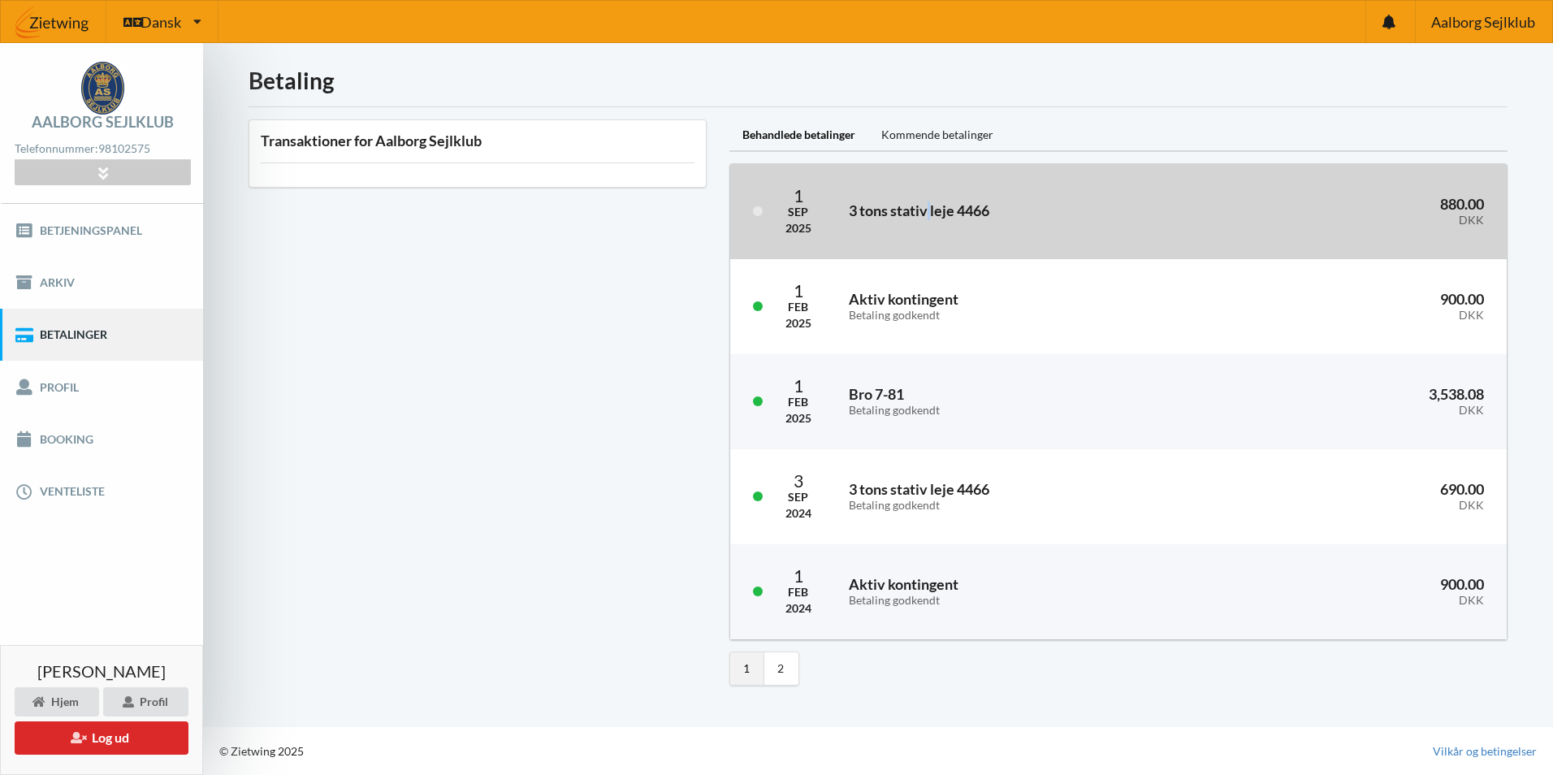
click at [766, 212] on h3 "3 tons stativ leje 4466" at bounding box center [1026, 210] width 355 height 19
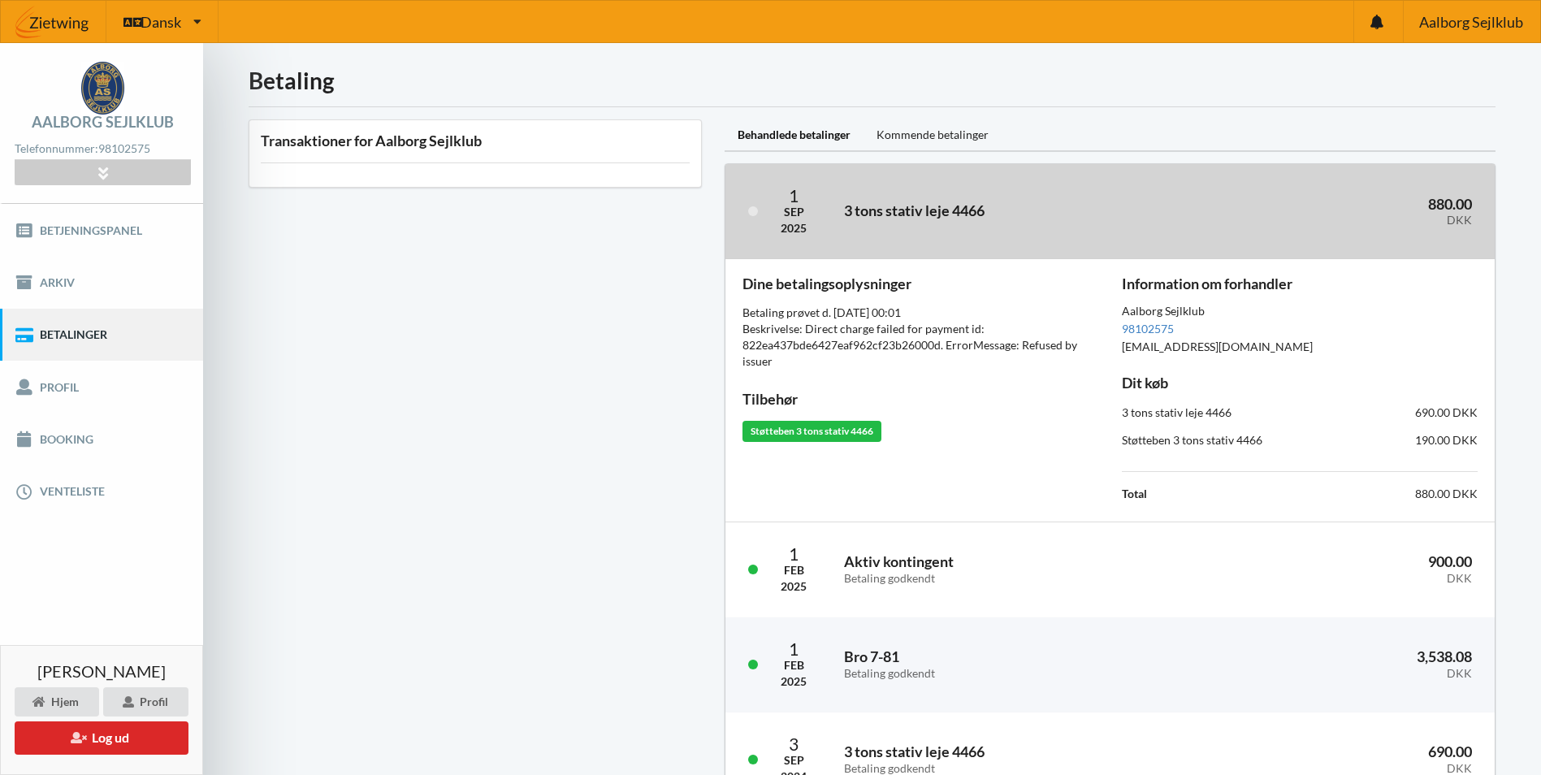
click at [766, 217] on div "DKK" at bounding box center [1345, 221] width 254 height 14
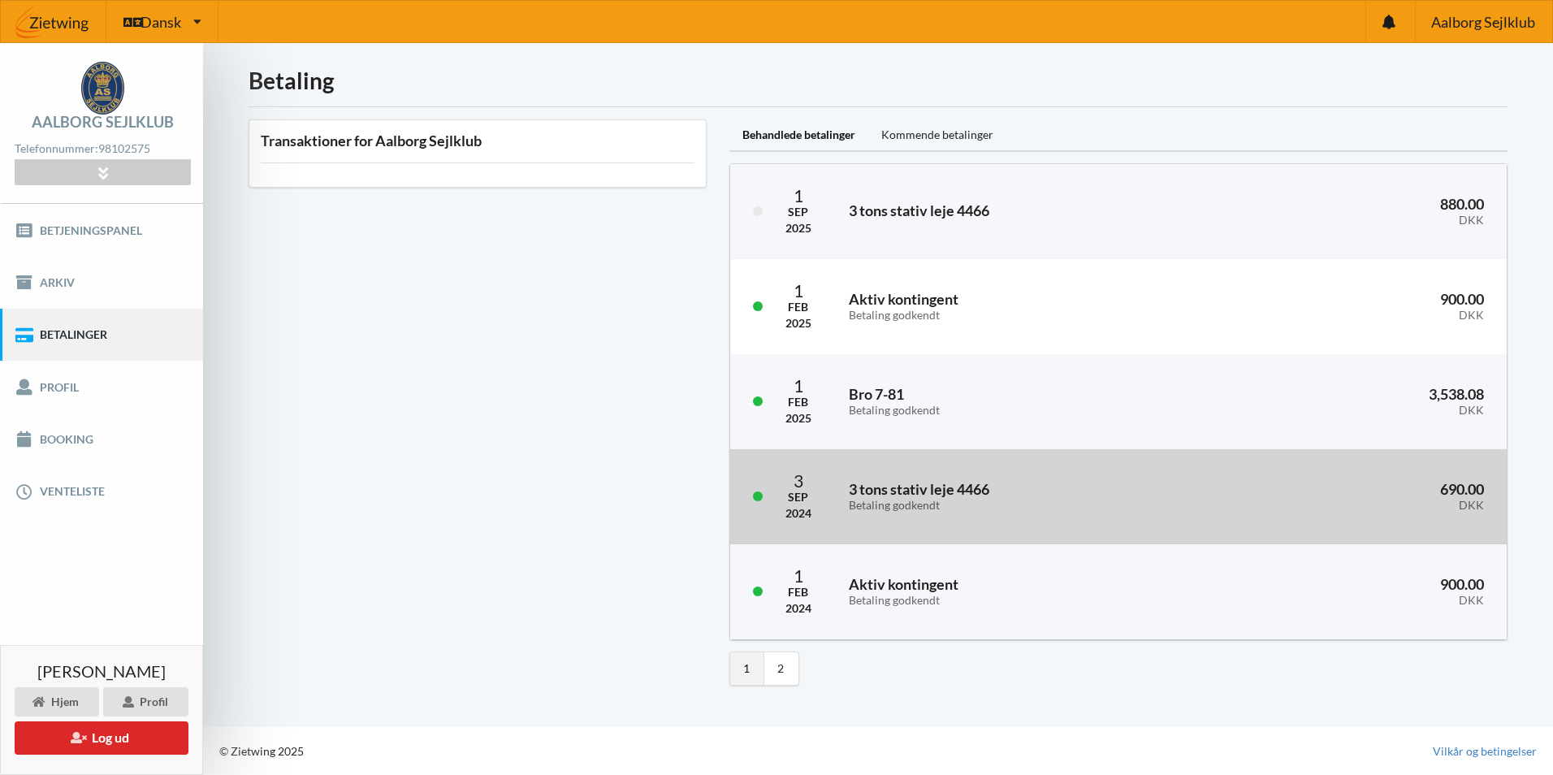
click at [766, 513] on div "3 tons stativ leje 4466 Betaling godkendt" at bounding box center [1027, 496] width 378 height 53
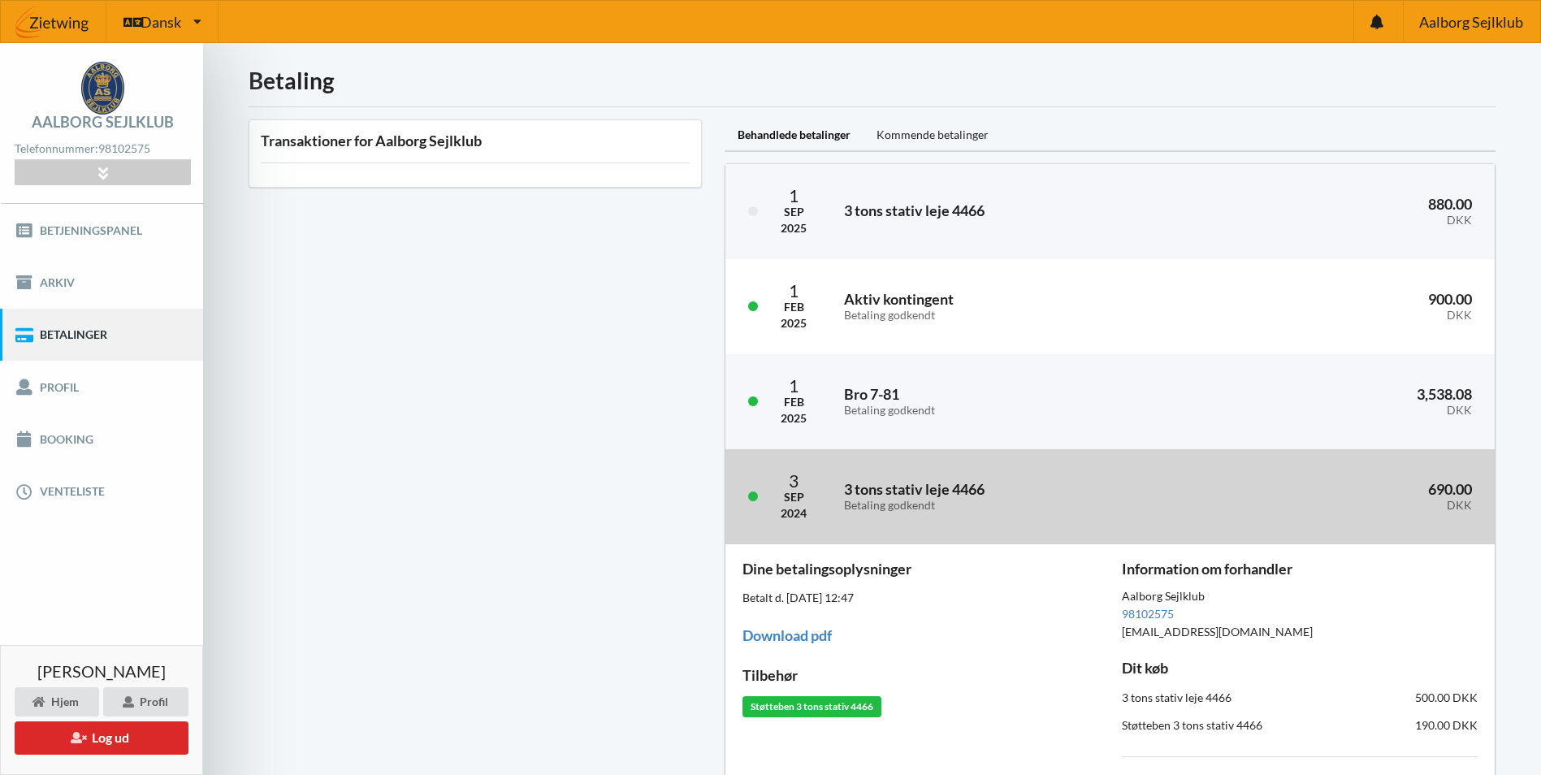
click at [766, 513] on div "690.00 DKK" at bounding box center [1344, 496] width 277 height 53
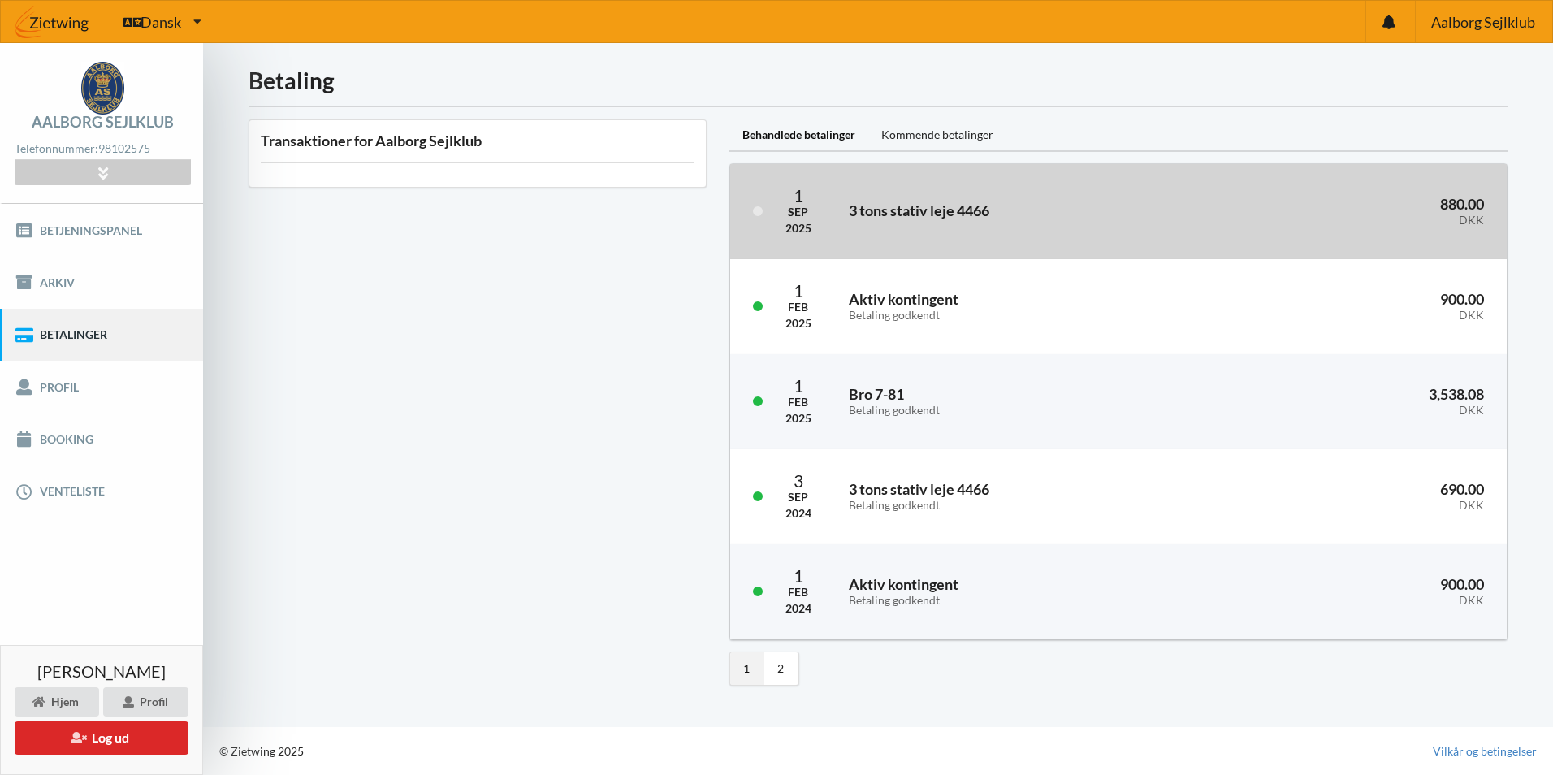
click at [766, 236] on div "1 Sep 2025 3 tons stativ leje 4466 880.00 DKK" at bounding box center [1118, 211] width 777 height 95
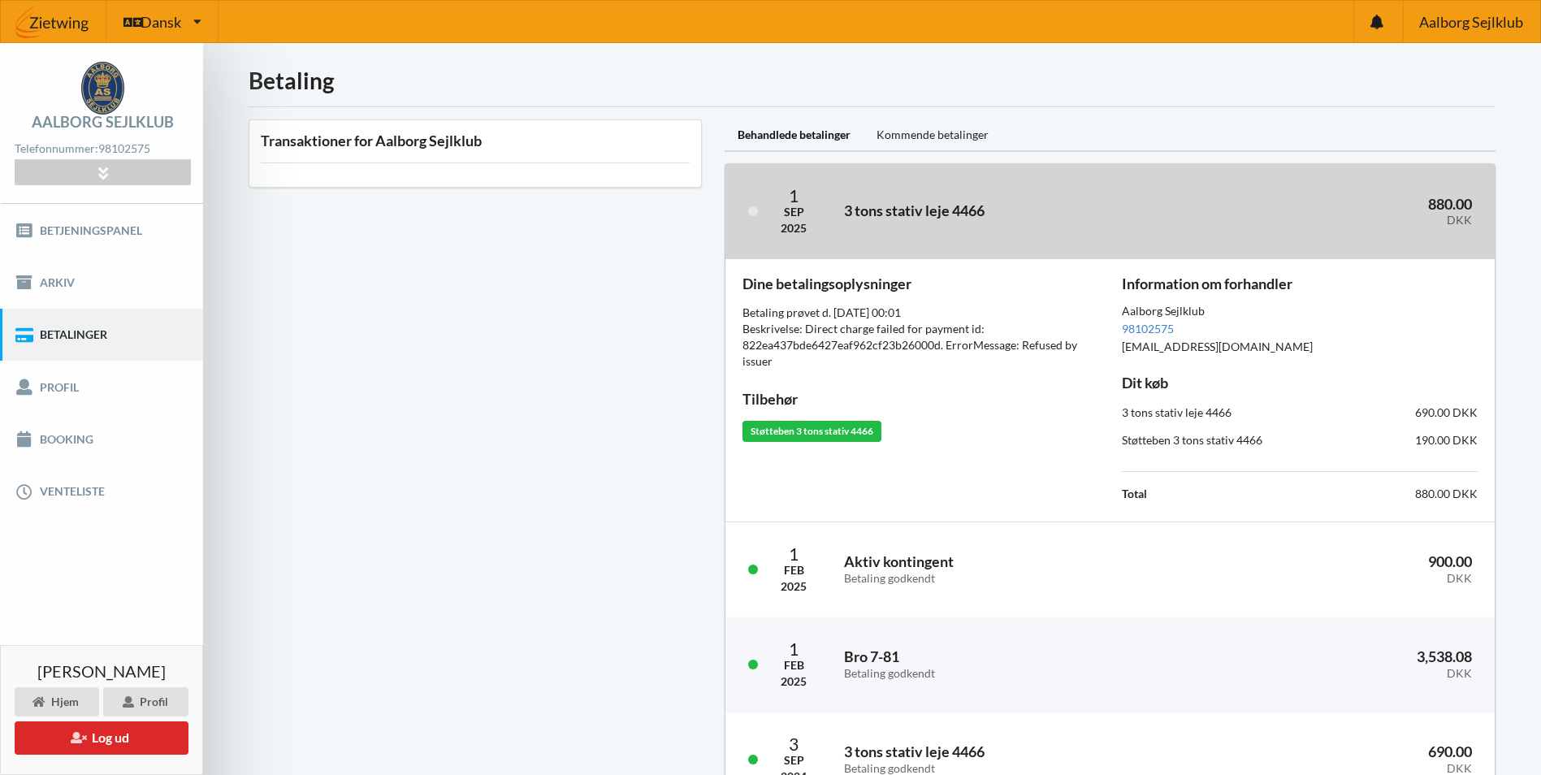
click at [766, 236] on div "1 Sep 2025 3 tons stativ leje 4466 880.00 DKK" at bounding box center [1110, 211] width 769 height 95
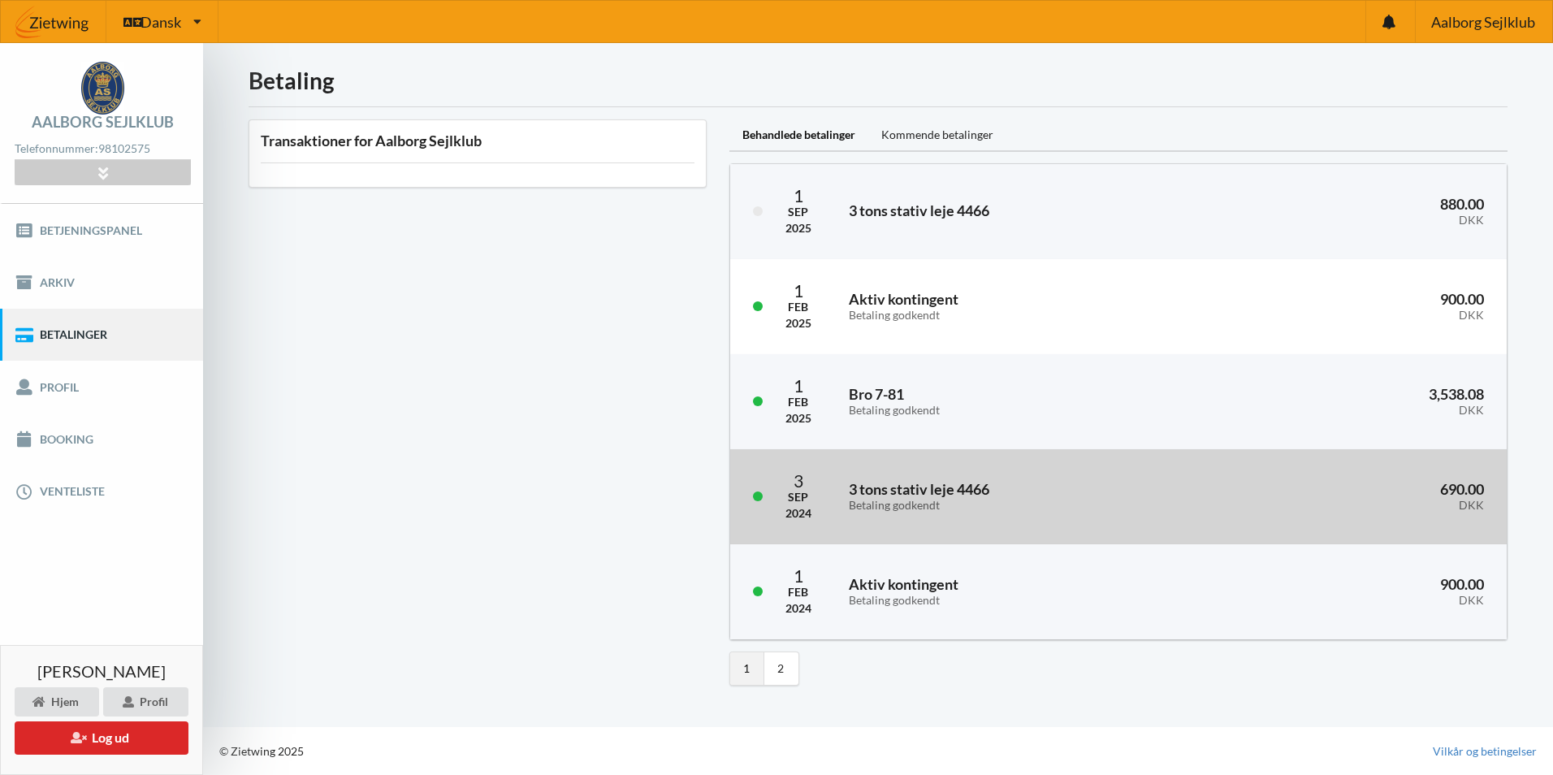
click at [766, 525] on div "3 Sep 2024 3 tons stativ leje 4466 Betaling godkendt 690.00 DKK" at bounding box center [1118, 496] width 777 height 95
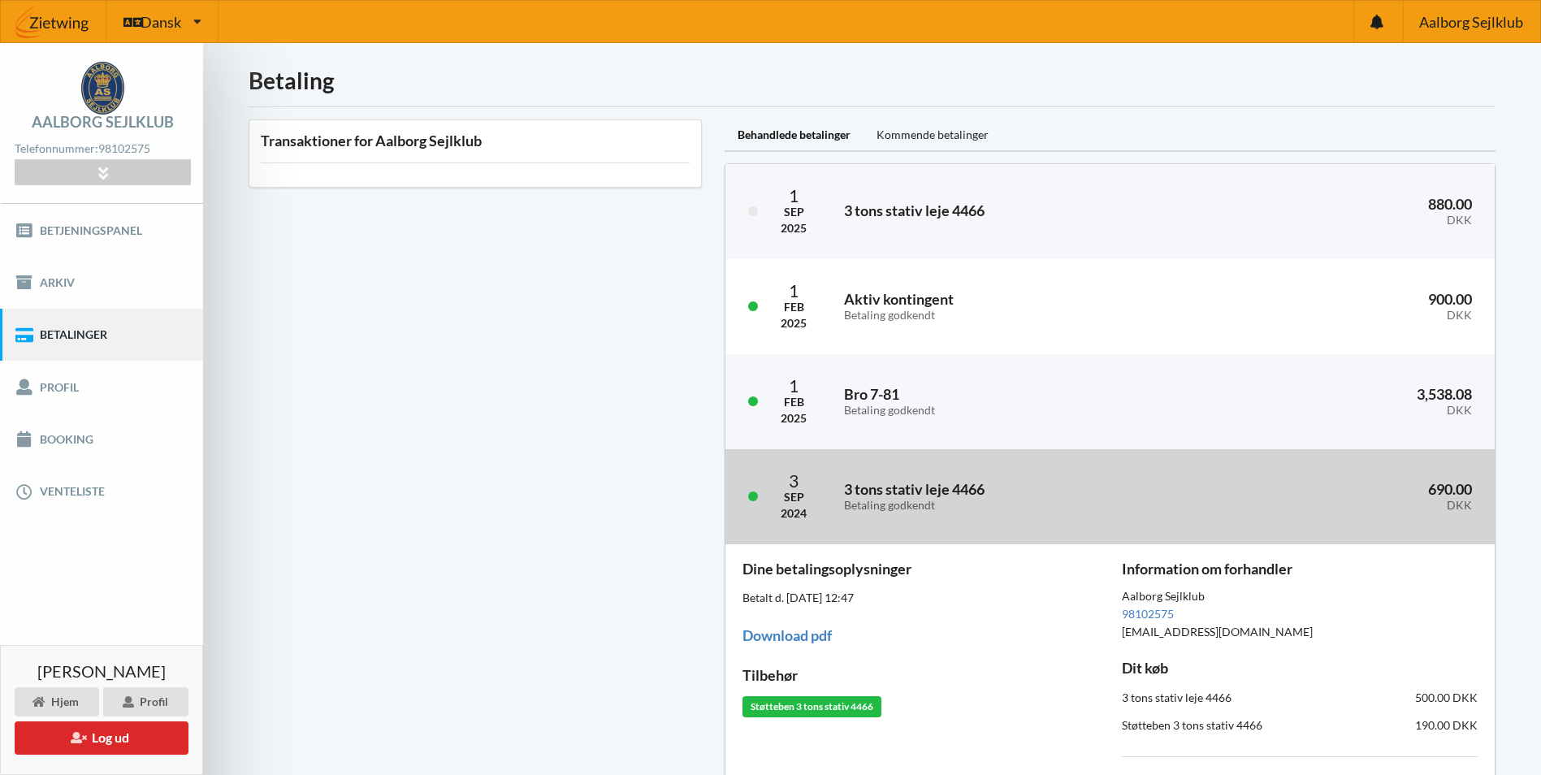
click at [766, 505] on div "Betaling godkendt" at bounding box center [1019, 506] width 351 height 14
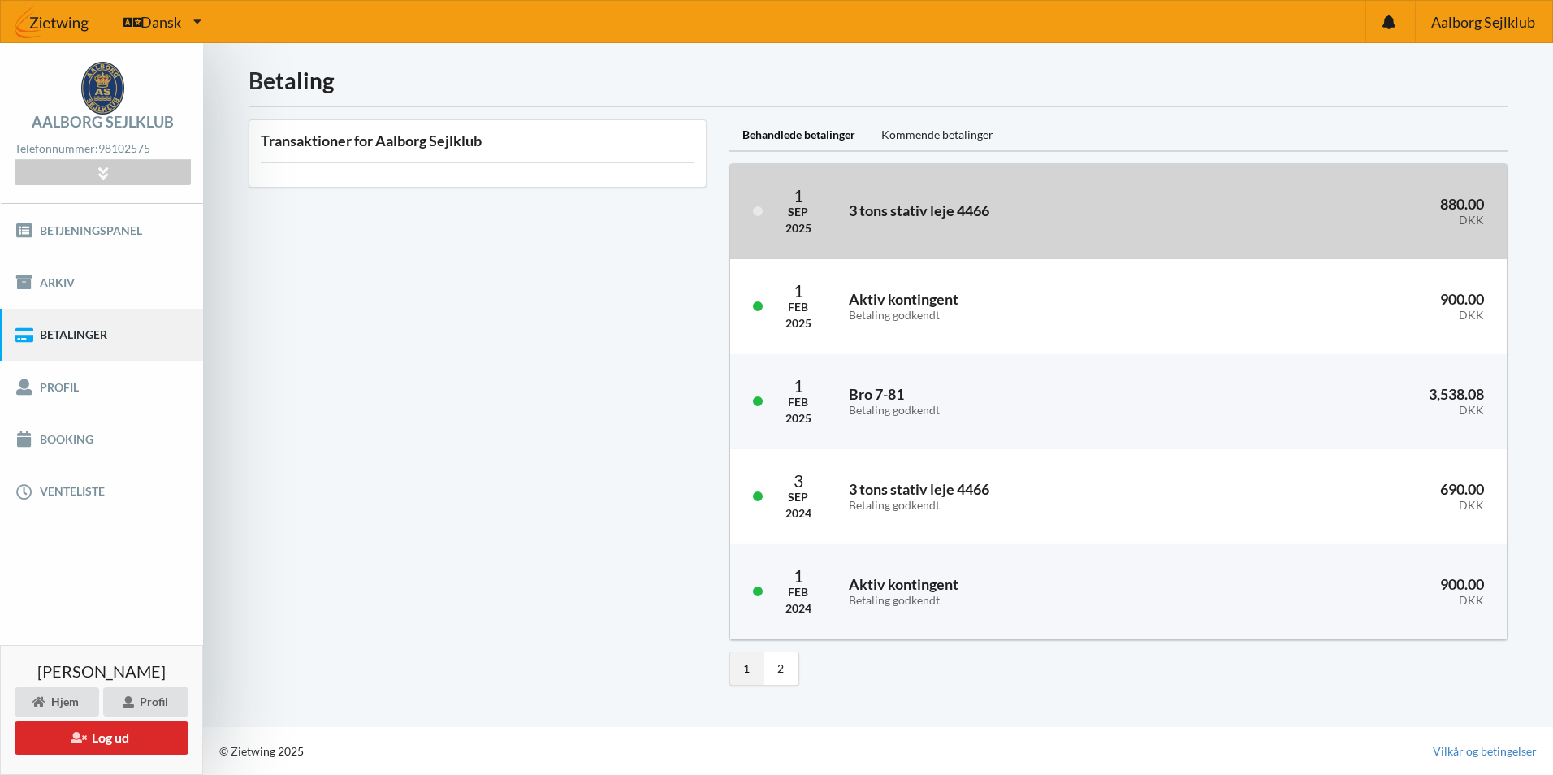
click at [766, 219] on h3 "3 tons stativ leje 4466" at bounding box center [1026, 210] width 355 height 19
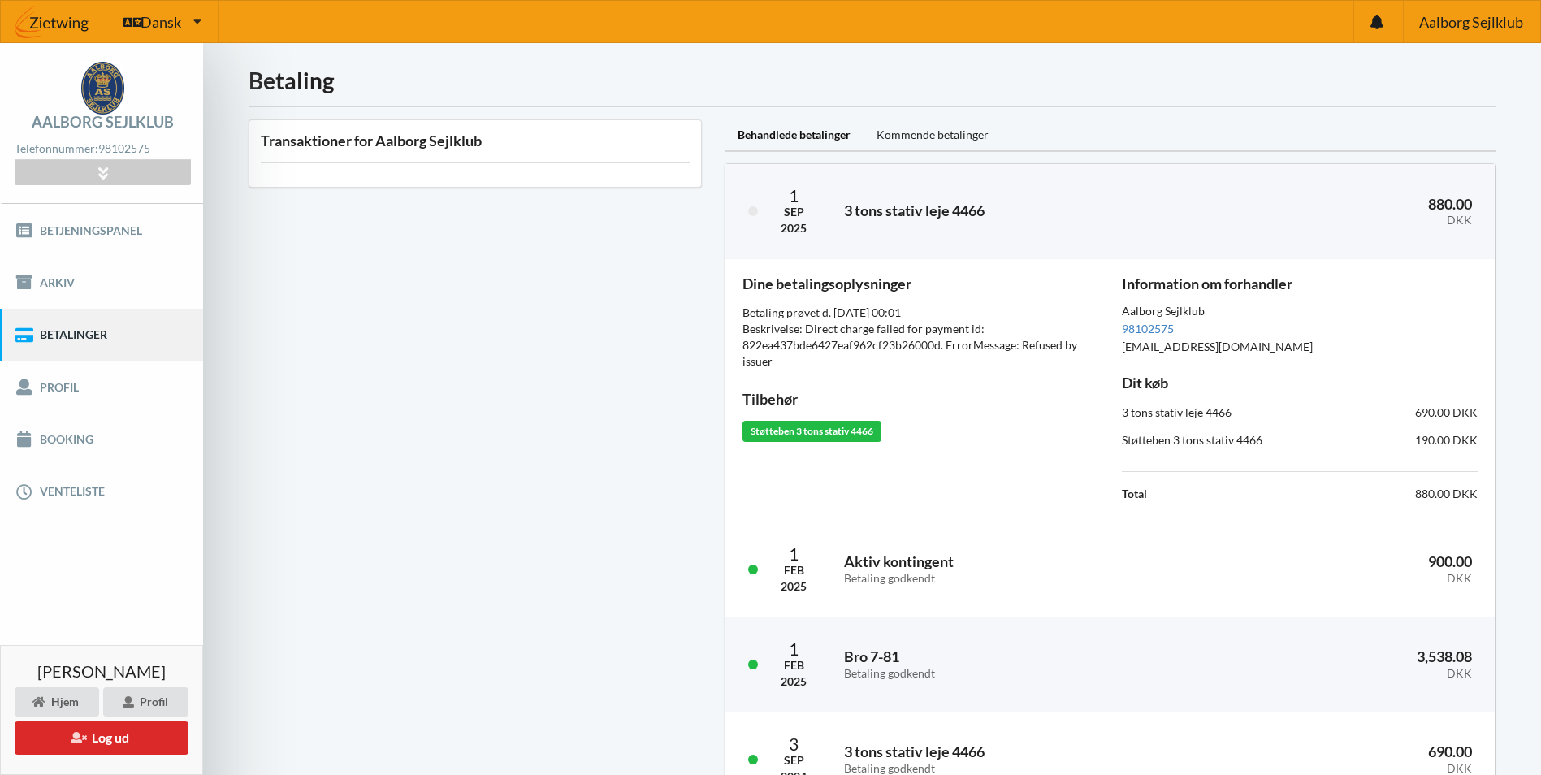
click at [766, 431] on div "Støtteben 3 tons stativ 4466" at bounding box center [812, 431] width 139 height 21
drag, startPoint x: 817, startPoint y: 431, endPoint x: 939, endPoint y: 401, distance: 125.3
click at [766, 401] on div "Tilbehør" at bounding box center [921, 399] width 356 height 19
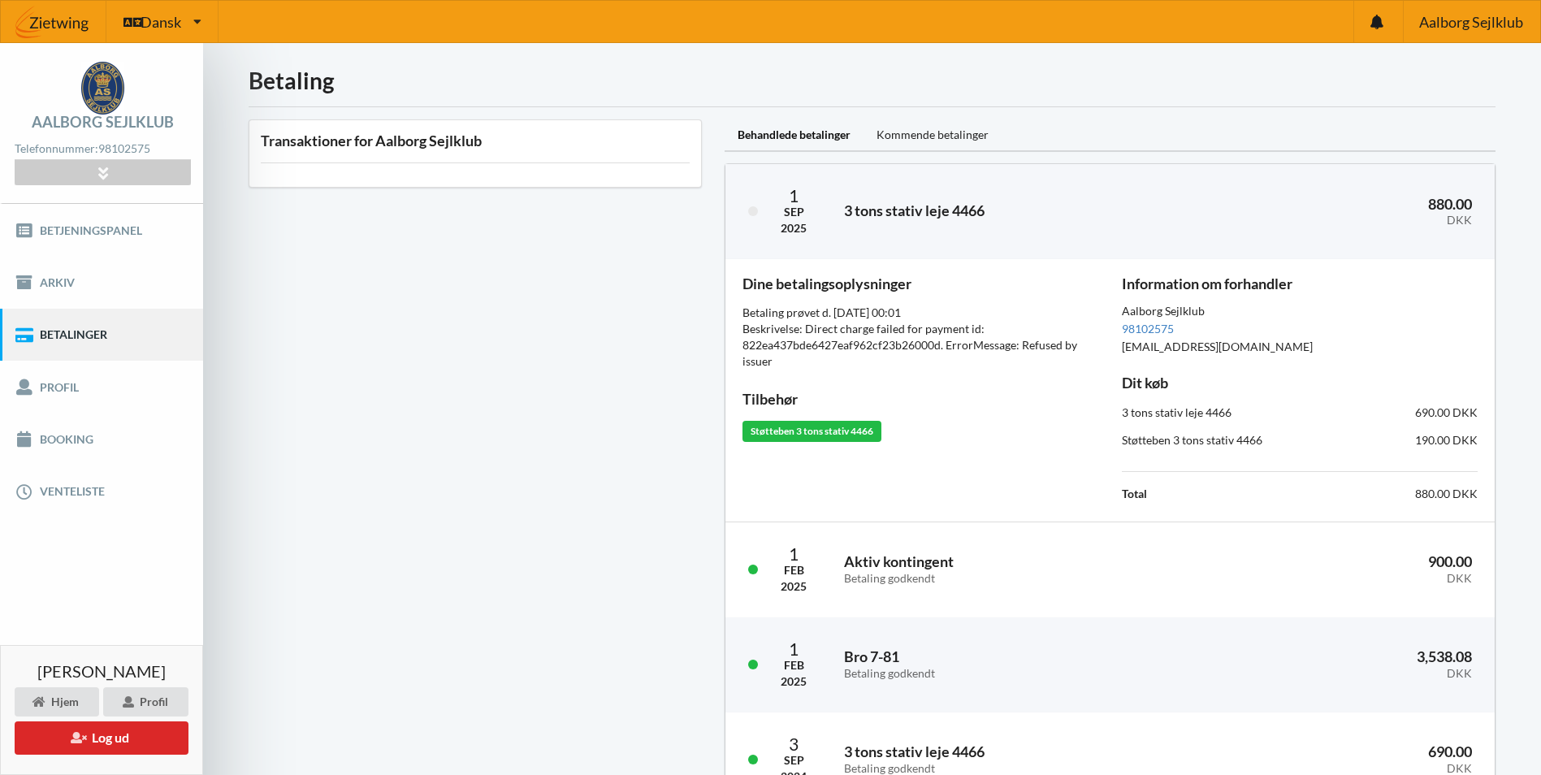
click at [766, 344] on span "Betaling prøvet d. 1. sep, 2025 kl. 00:01 Beskrivelse: Direct charge failed for…" at bounding box center [910, 336] width 335 height 63
drag, startPoint x: 964, startPoint y: 344, endPoint x: 971, endPoint y: 434, distance: 89.6
click at [766, 434] on div "Støtteben 3 tons stativ 4466" at bounding box center [921, 431] width 356 height 21
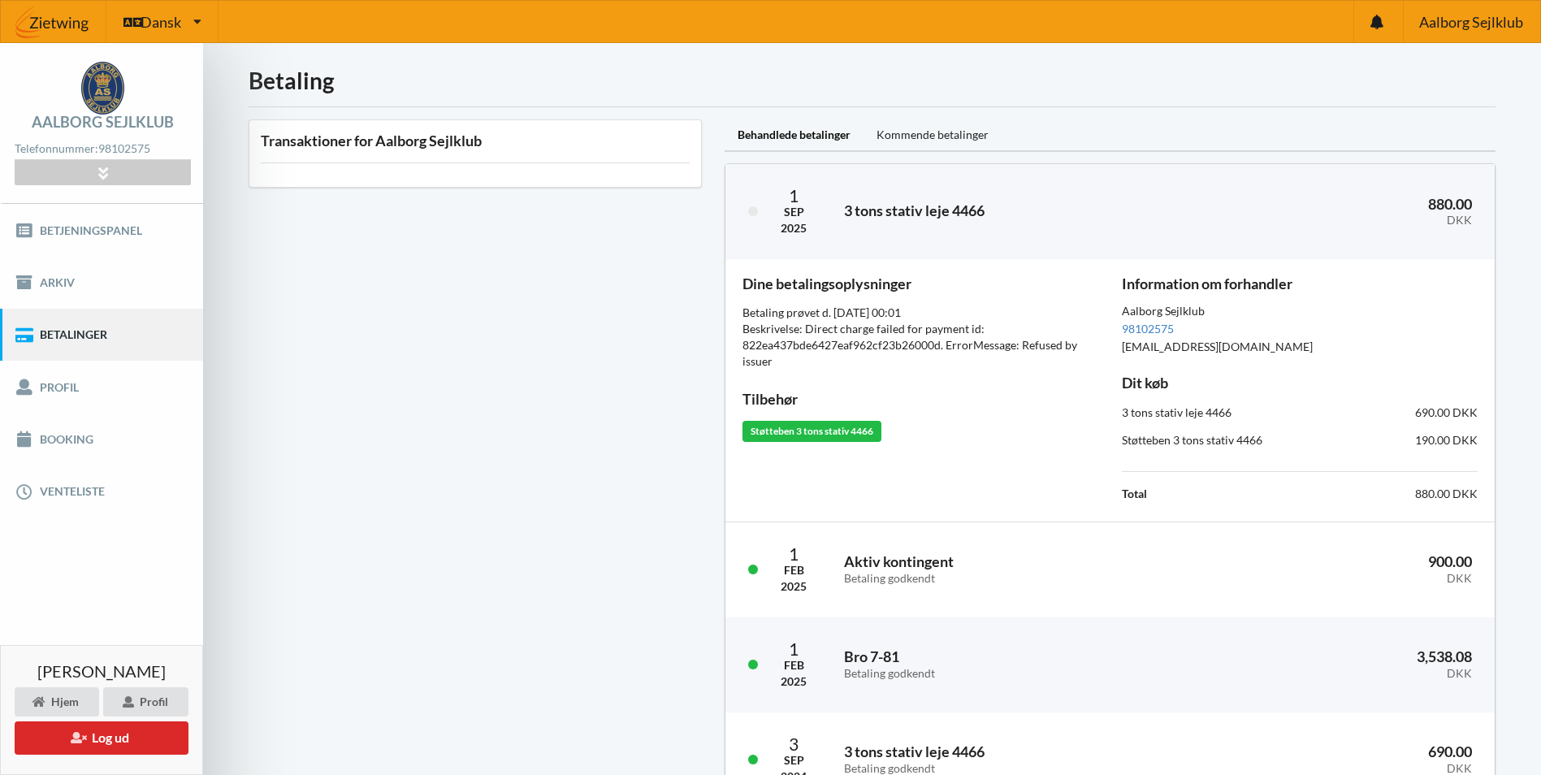
click at [766, 324] on span "Betaling prøvet d. 1. sep, 2025 kl. 00:01 Beskrivelse: Direct charge failed for…" at bounding box center [910, 336] width 335 height 63
drag, startPoint x: 881, startPoint y: 324, endPoint x: 947, endPoint y: 383, distance: 88.6
click at [766, 383] on div "Dine betalingsoplysninger Betaling prøvet d. 1. sep, 2025 kl. 00:01 Beskrivelse…" at bounding box center [920, 390] width 379 height 251
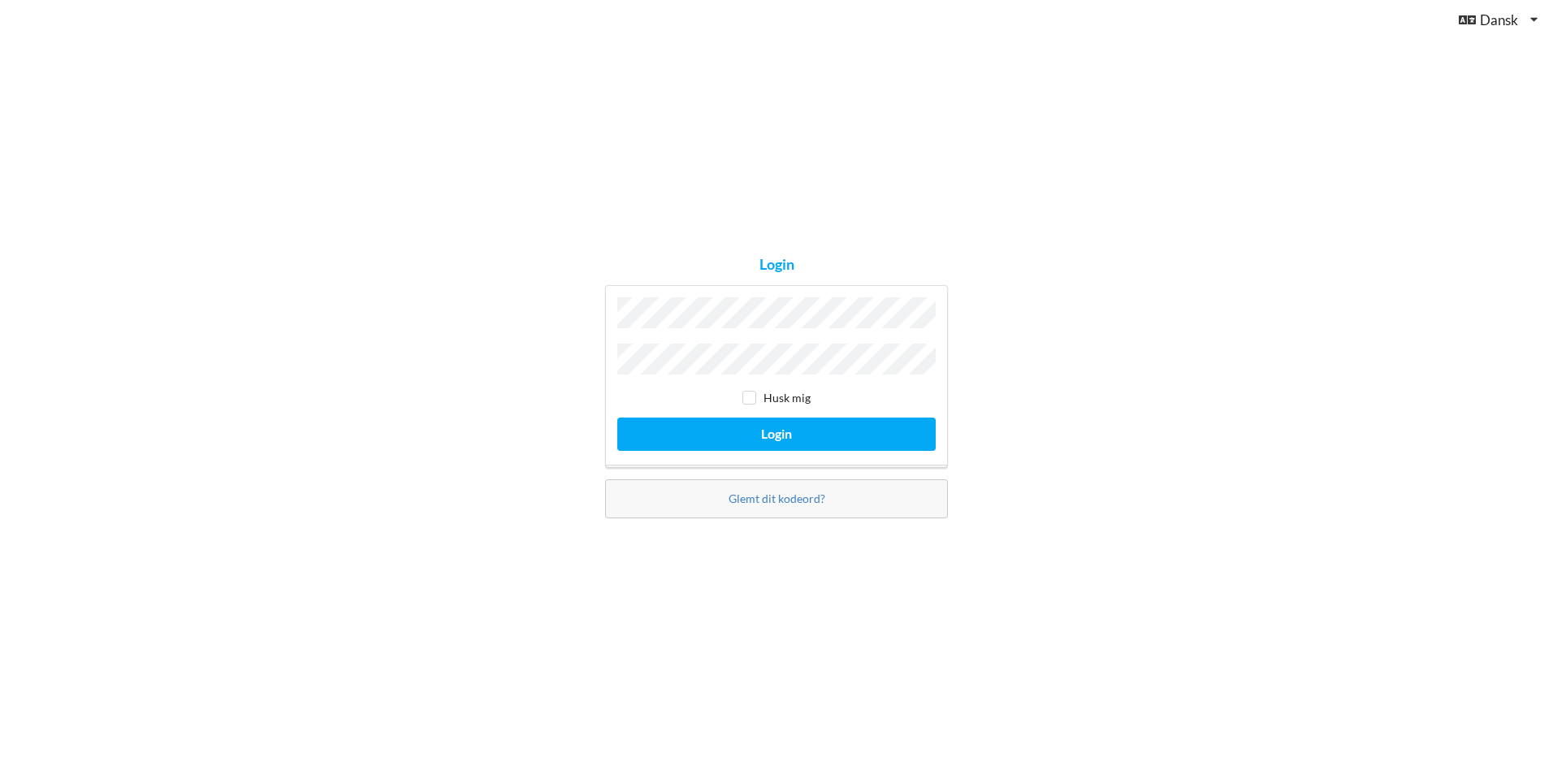
click at [617, 418] on button "Login" at bounding box center [776, 434] width 318 height 33
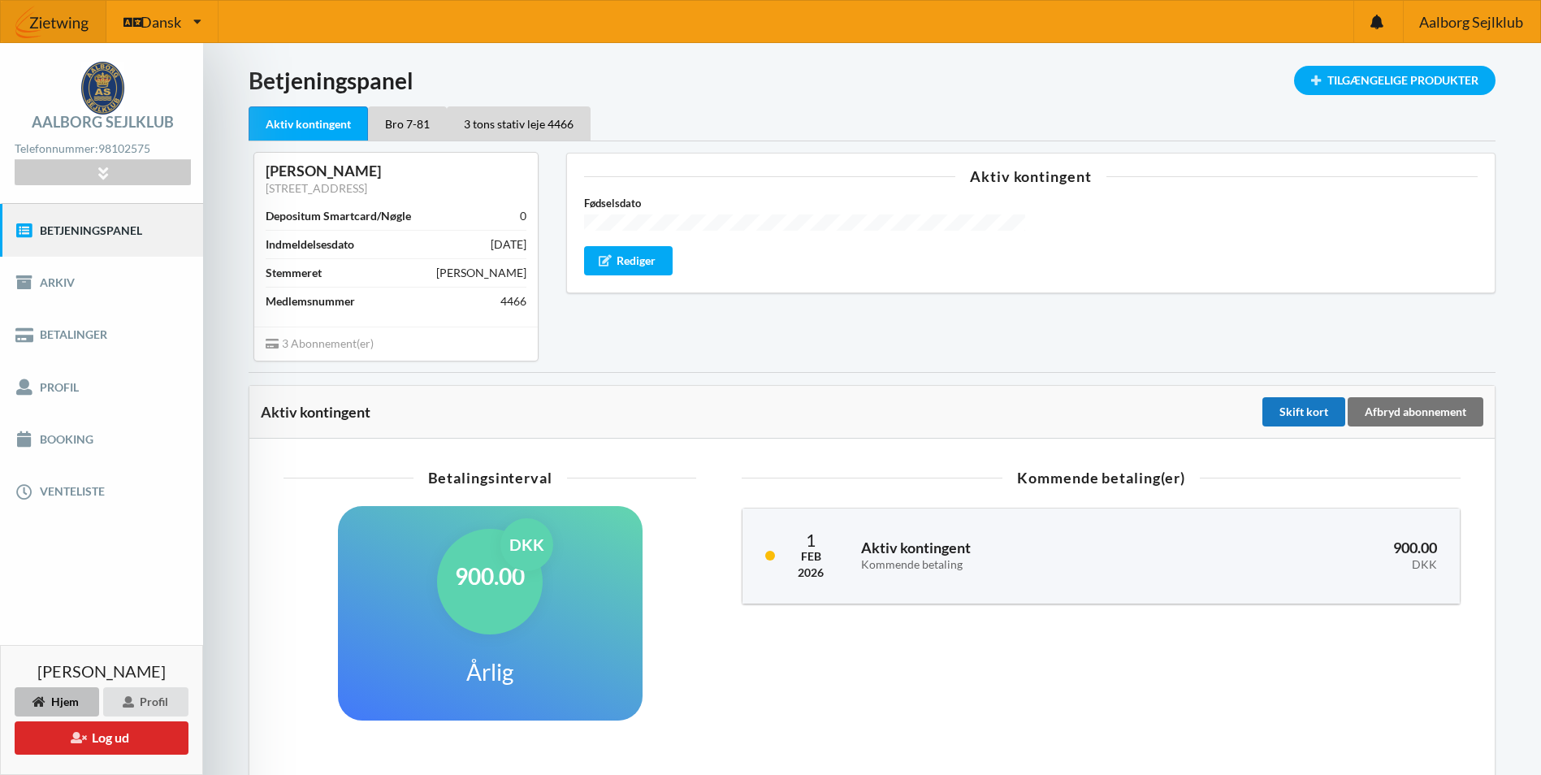
click at [1298, 418] on div "Skift kort" at bounding box center [1304, 411] width 83 height 29
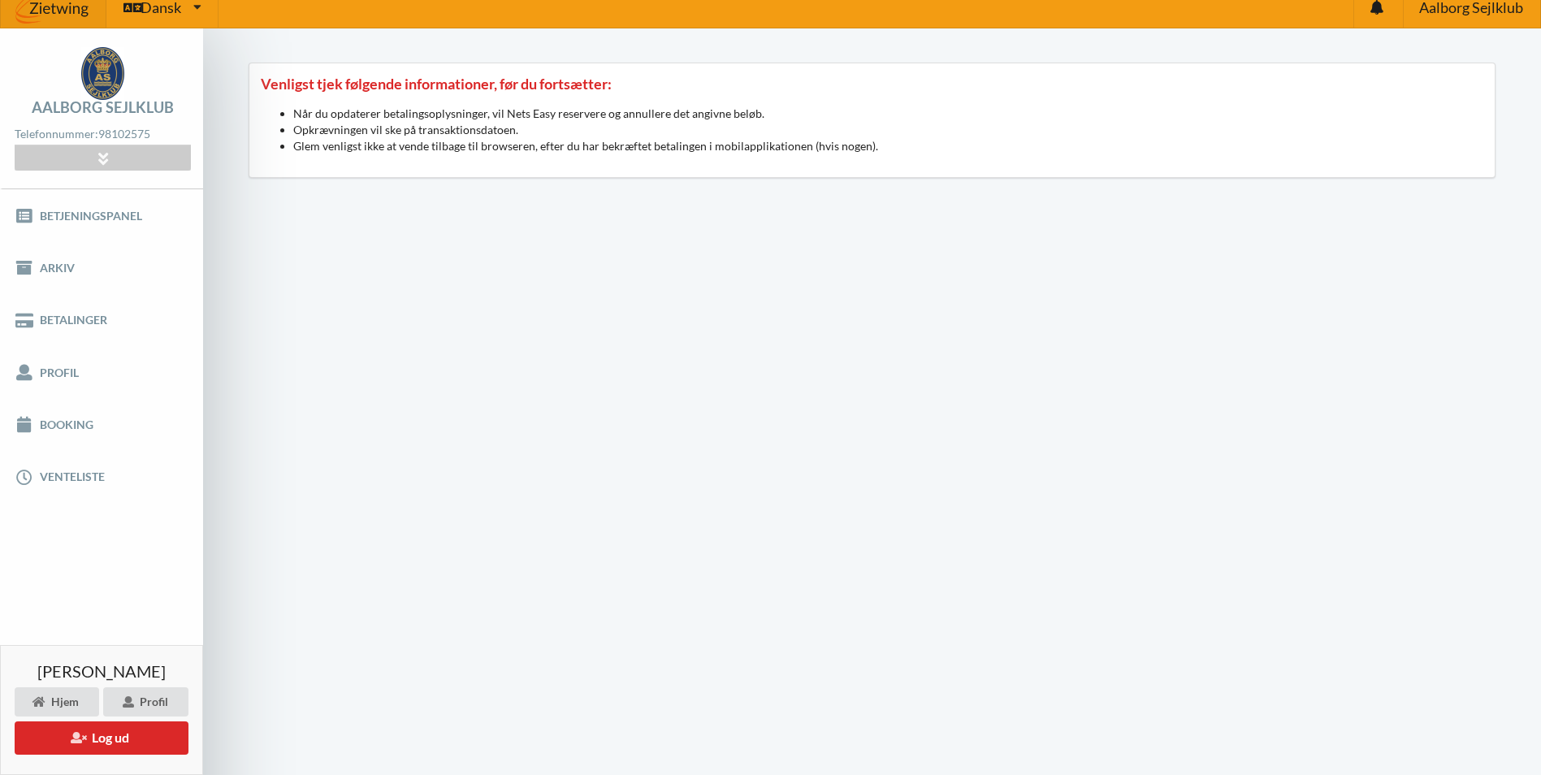
scroll to position [2, 0]
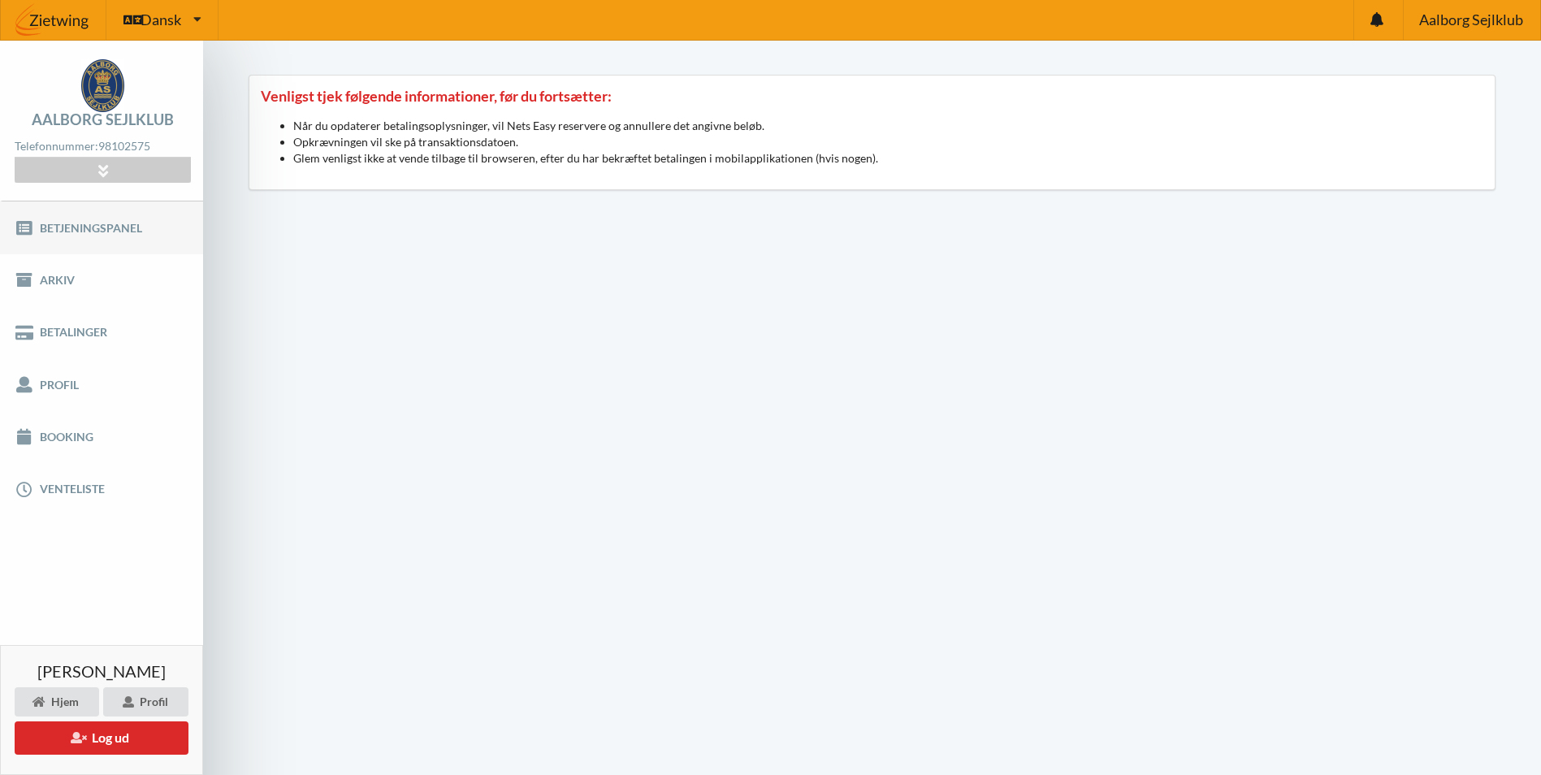
click at [102, 227] on link "Betjeningspanel" at bounding box center [101, 227] width 203 height 52
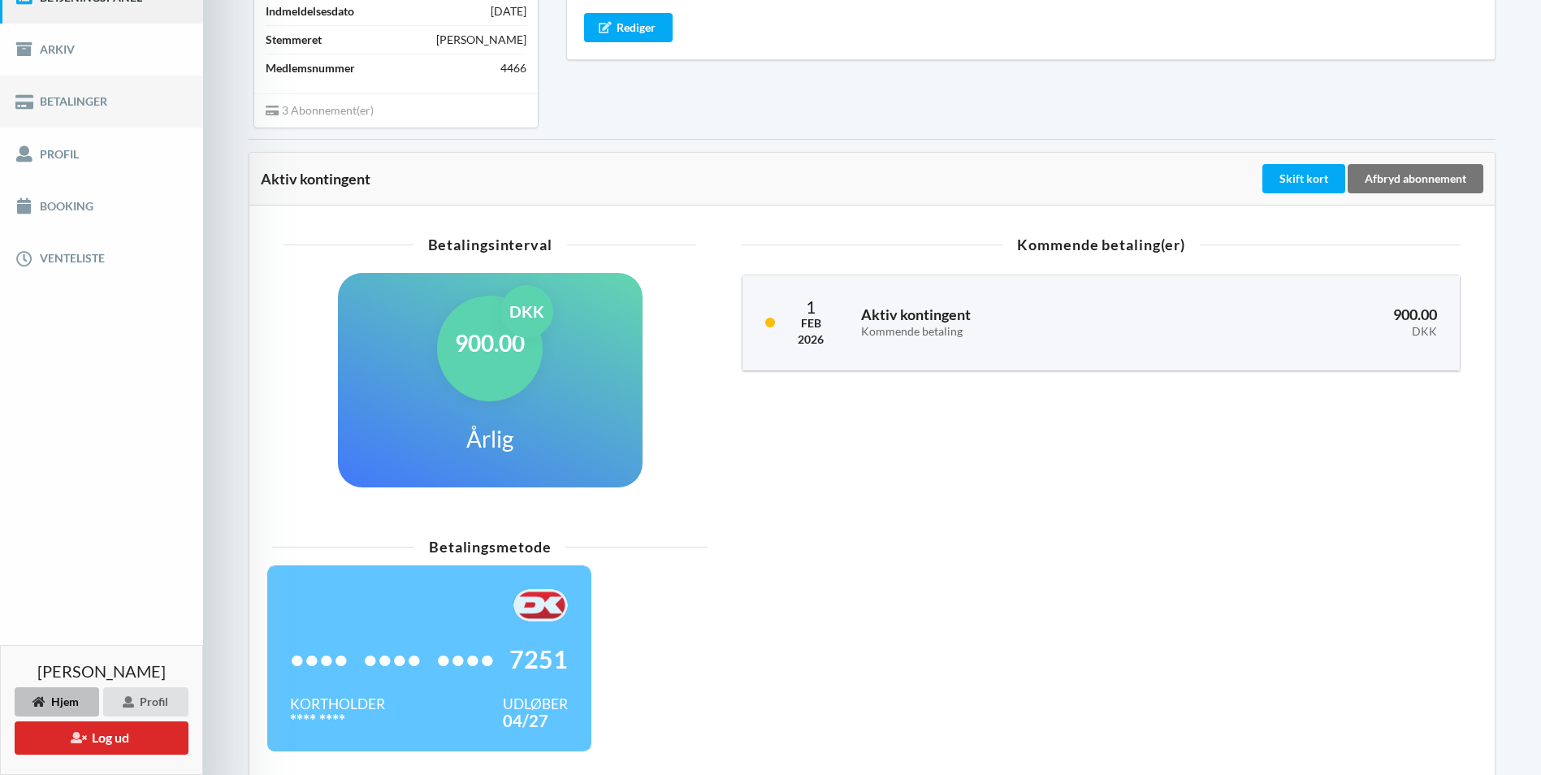
scroll to position [154, 0]
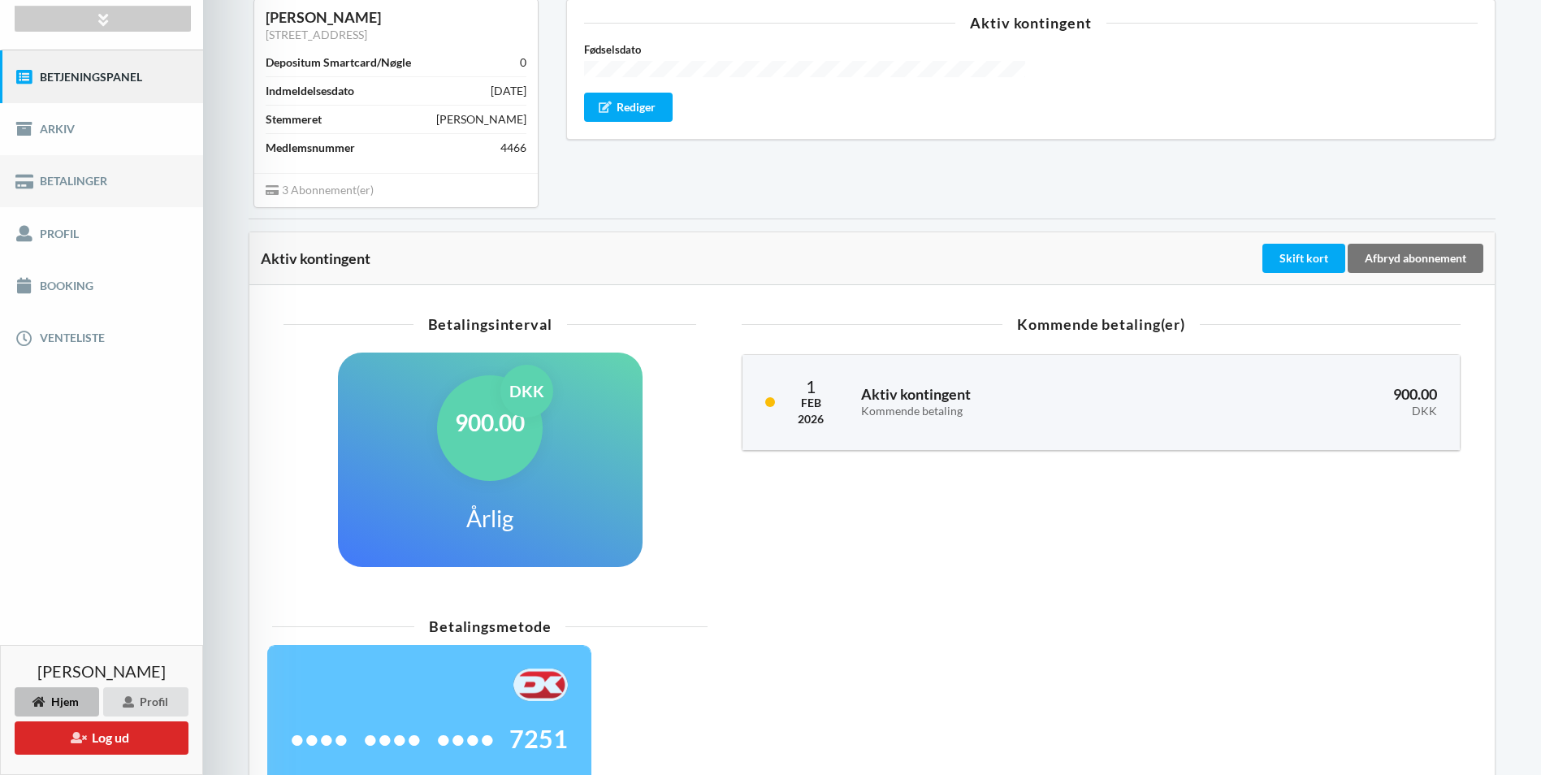
click at [93, 178] on link "Betalinger" at bounding box center [101, 181] width 203 height 52
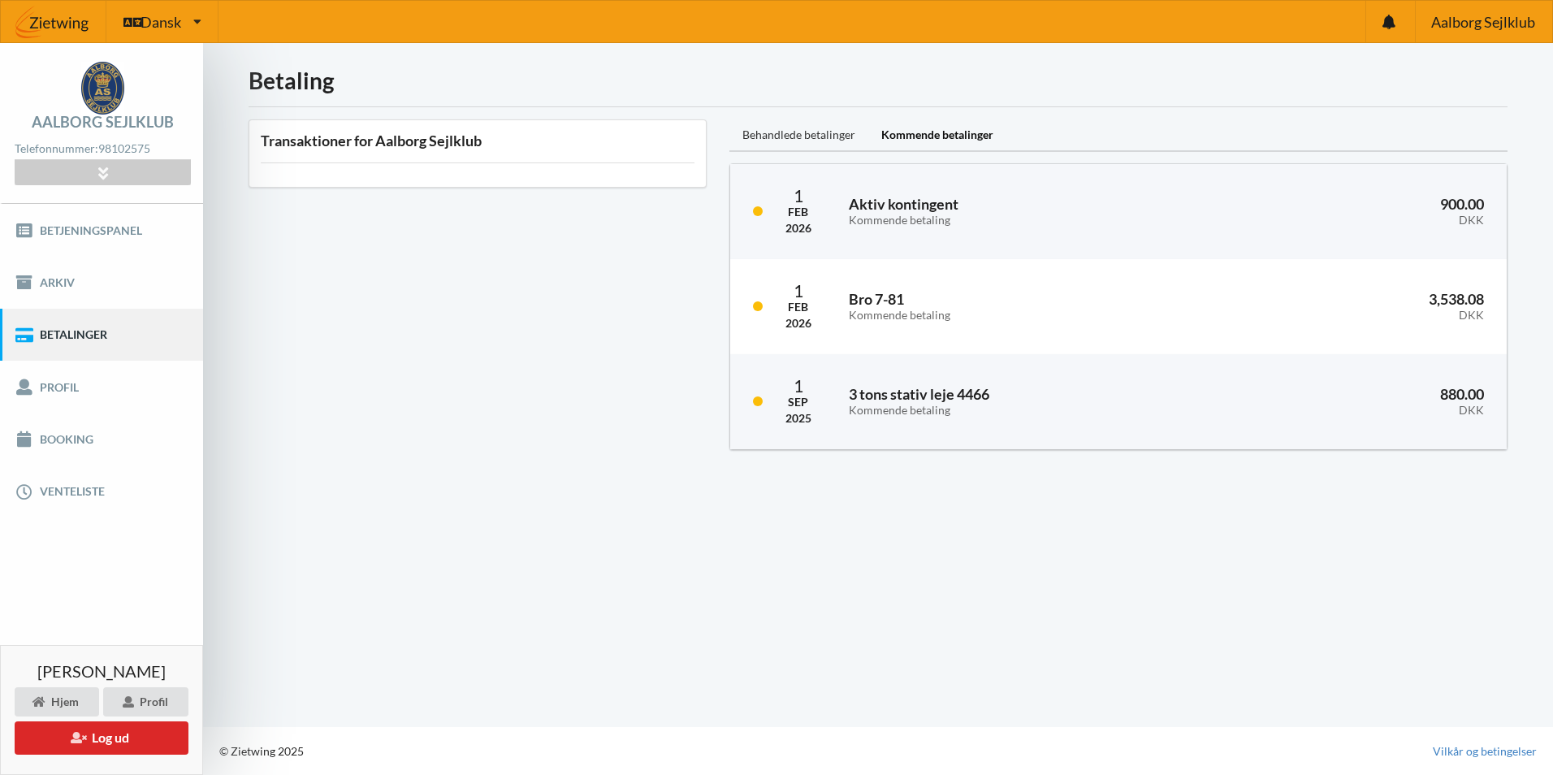
click at [789, 132] on div "Behandlede betalinger" at bounding box center [799, 135] width 139 height 32
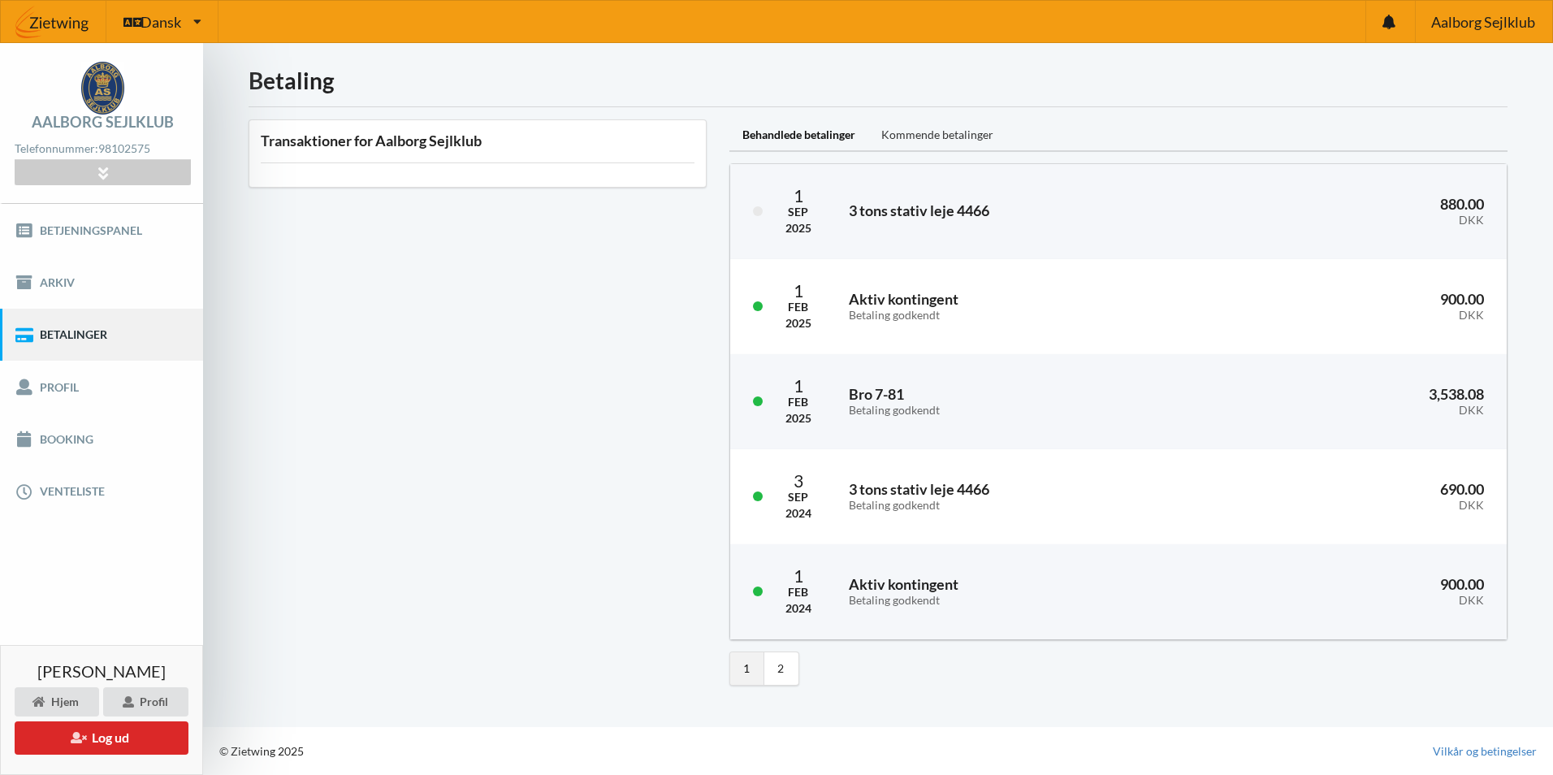
click at [921, 138] on div "Kommende betalinger" at bounding box center [937, 135] width 138 height 32
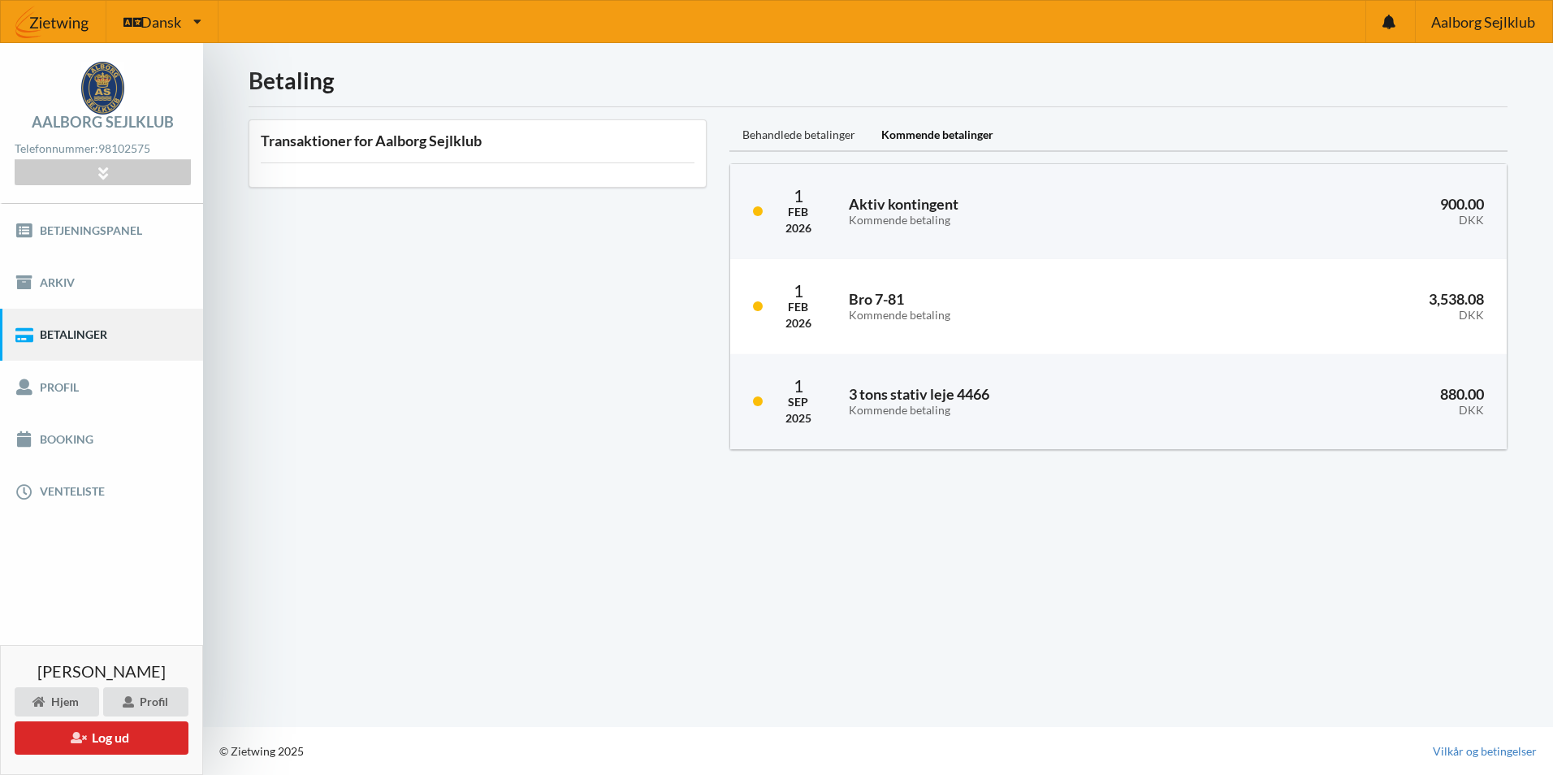
click at [786, 130] on div "Behandlede betalinger" at bounding box center [799, 135] width 139 height 32
